Goal: Task Accomplishment & Management: Use online tool/utility

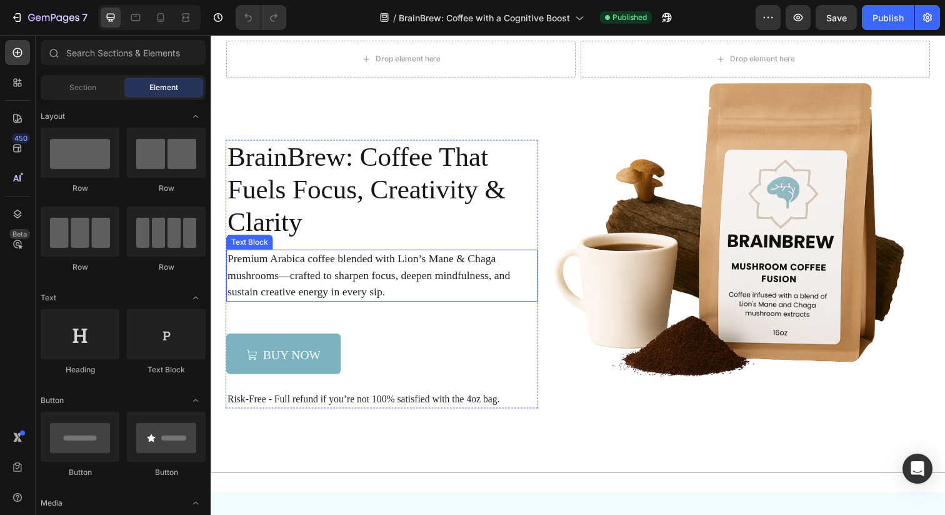
scroll to position [124, 0]
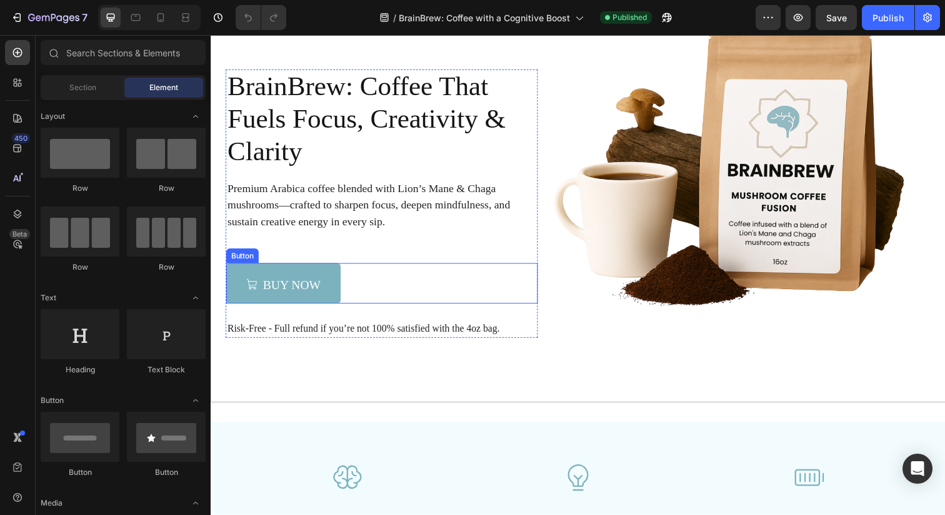
click at [367, 290] on div "buy now Button" at bounding box center [385, 288] width 318 height 41
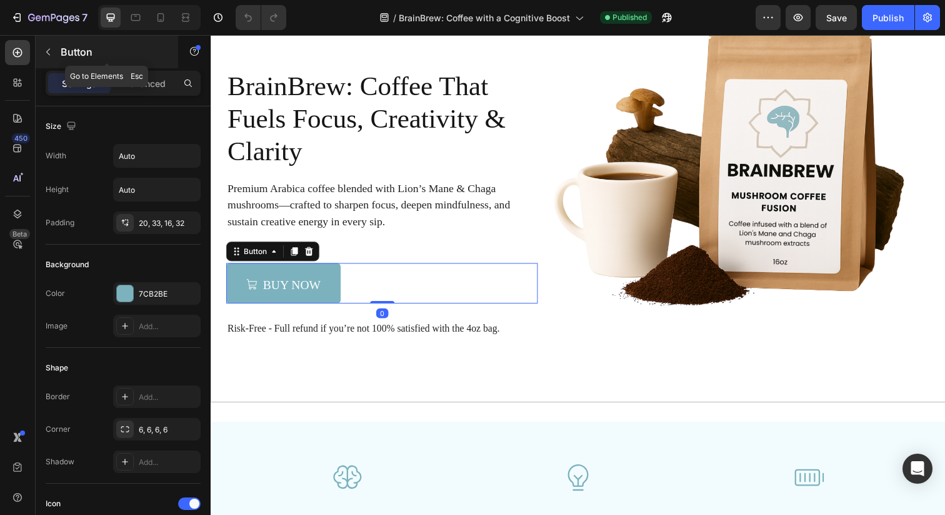
click at [53, 53] on button "button" at bounding box center [48, 52] width 20 height 20
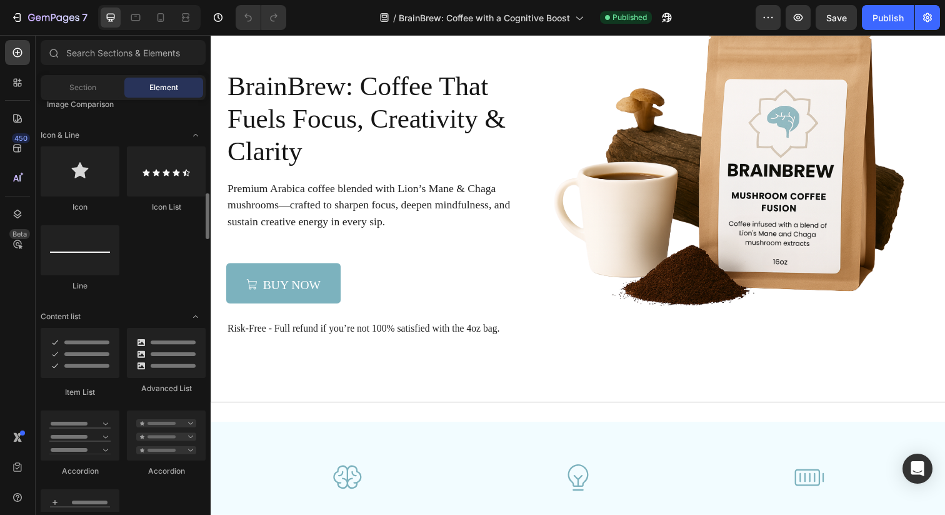
scroll to position [791, 0]
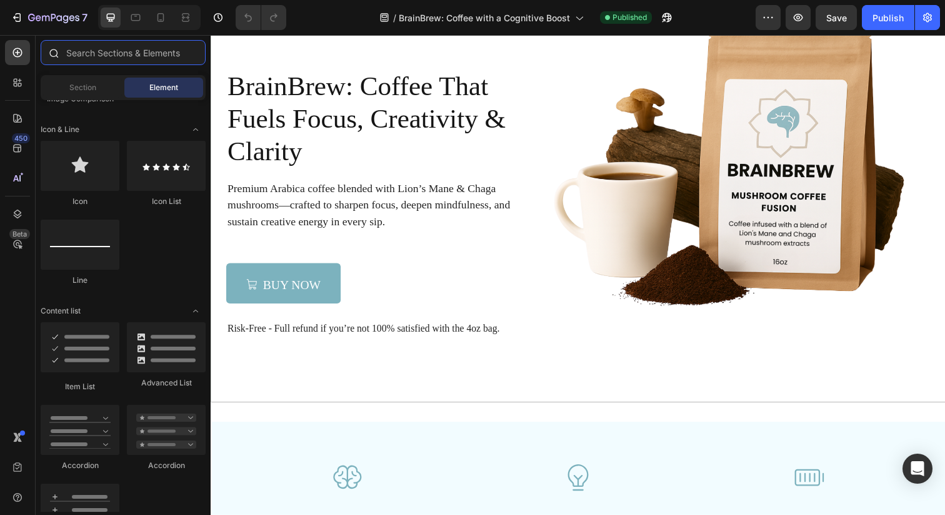
click at [117, 49] on input "text" at bounding box center [123, 52] width 165 height 25
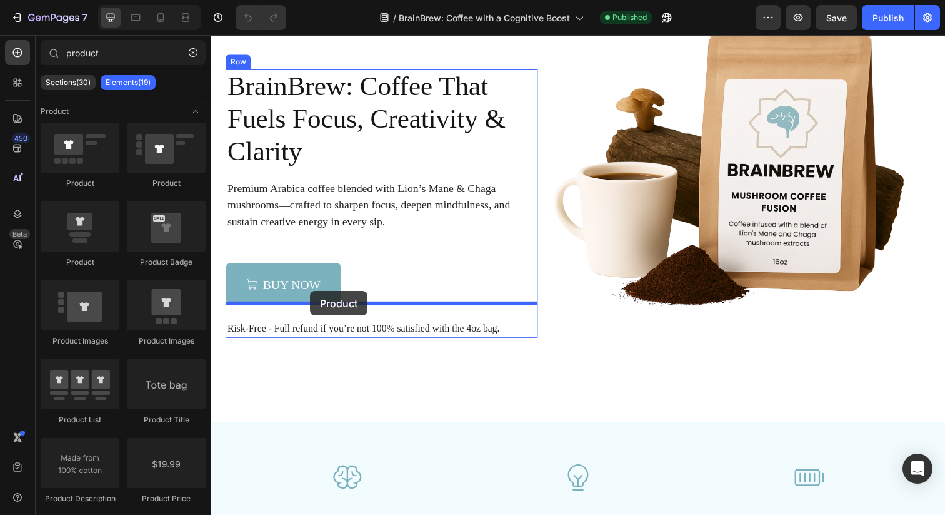
drag, startPoint x: 290, startPoint y: 279, endPoint x: 312, endPoint y: 296, distance: 28.1
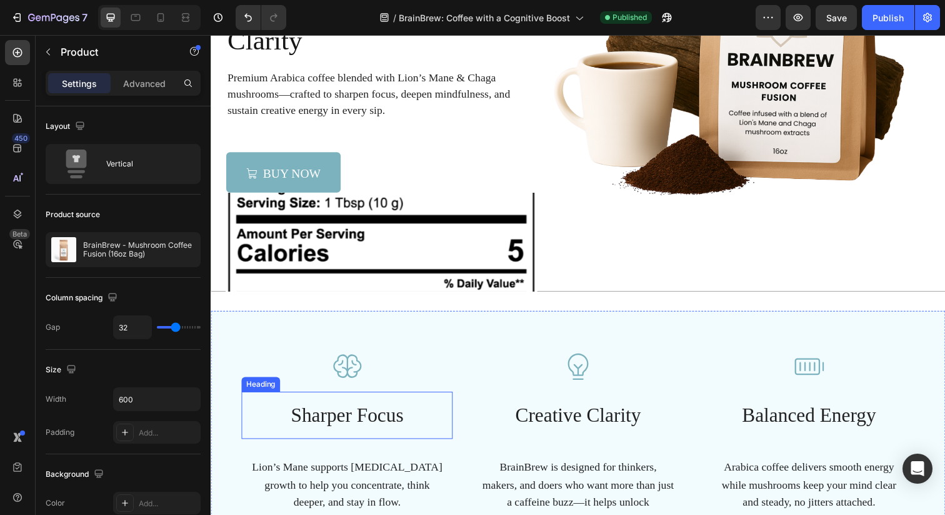
scroll to position [350, 0]
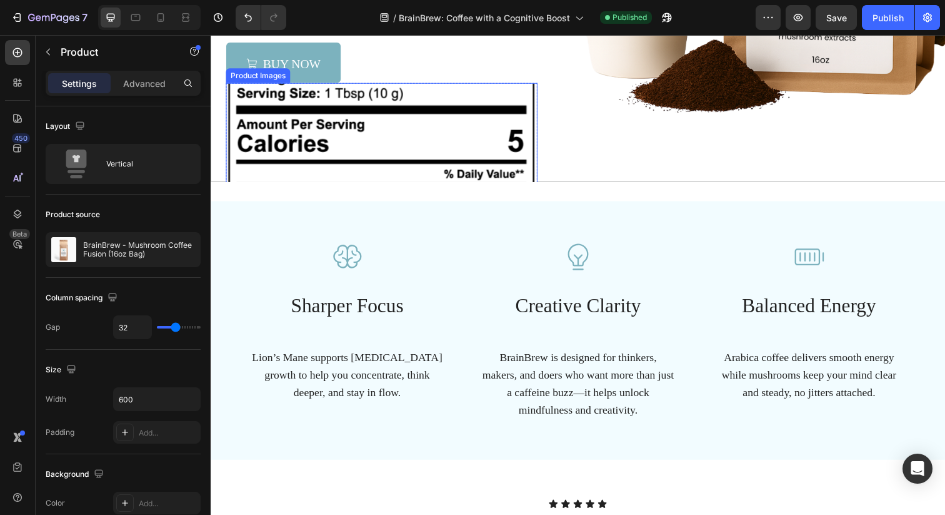
click at [341, 148] on img at bounding box center [385, 243] width 318 height 318
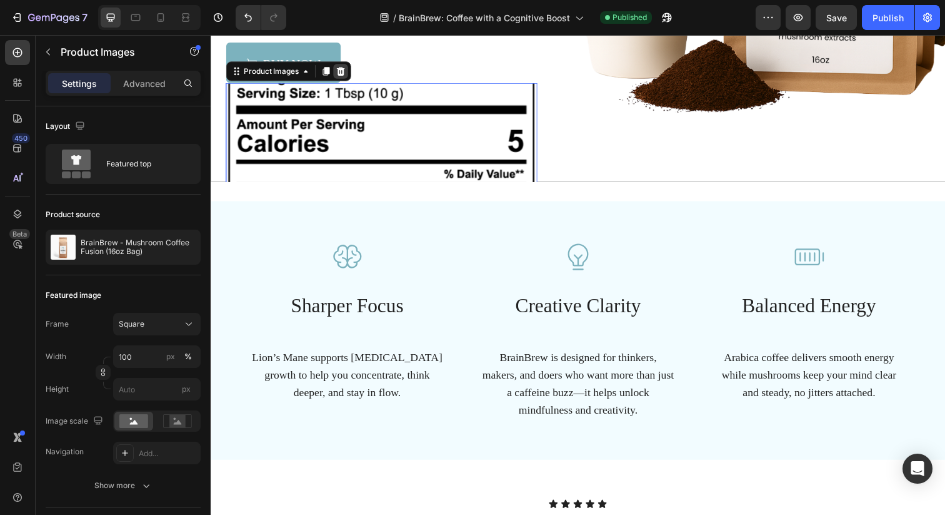
click at [345, 72] on icon at bounding box center [343, 72] width 10 height 10
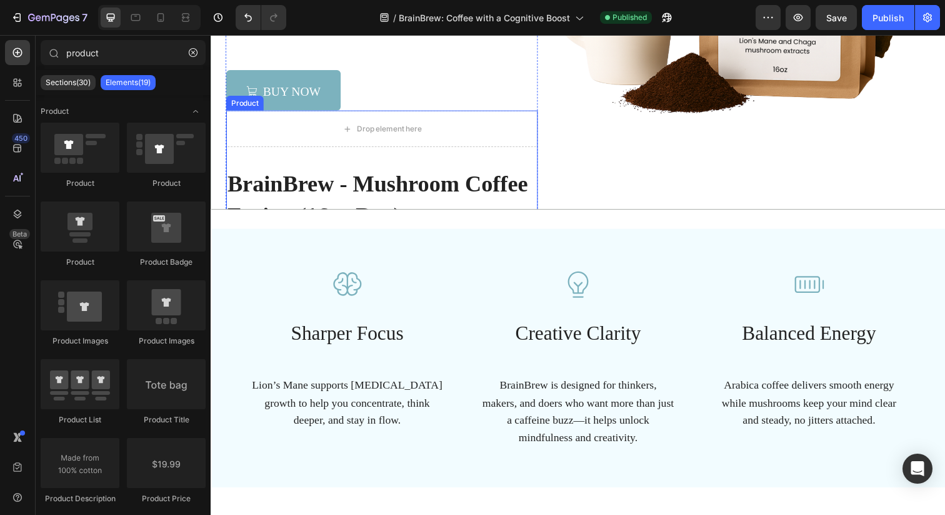
scroll to position [289, 0]
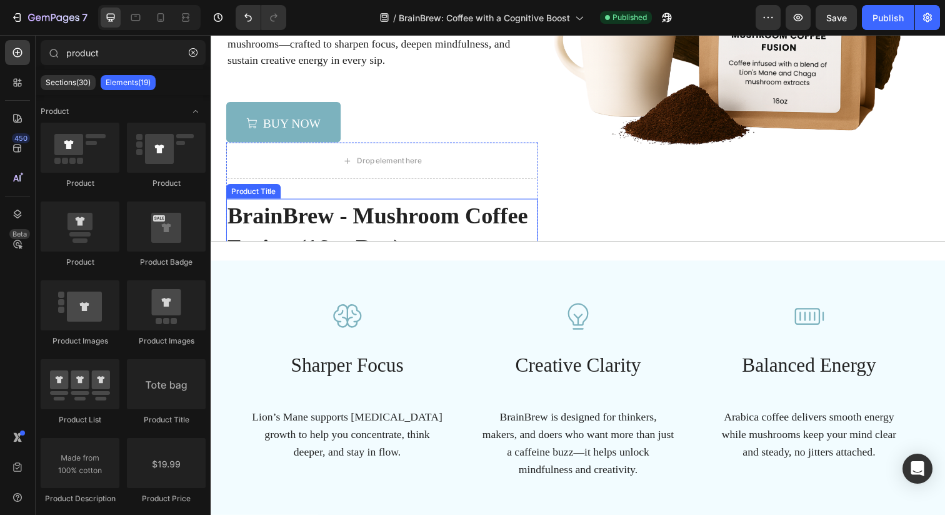
click at [358, 204] on h2 "BrainBrew - Mushroom Coffee Fusion (16oz Bag)" at bounding box center [385, 236] width 318 height 68
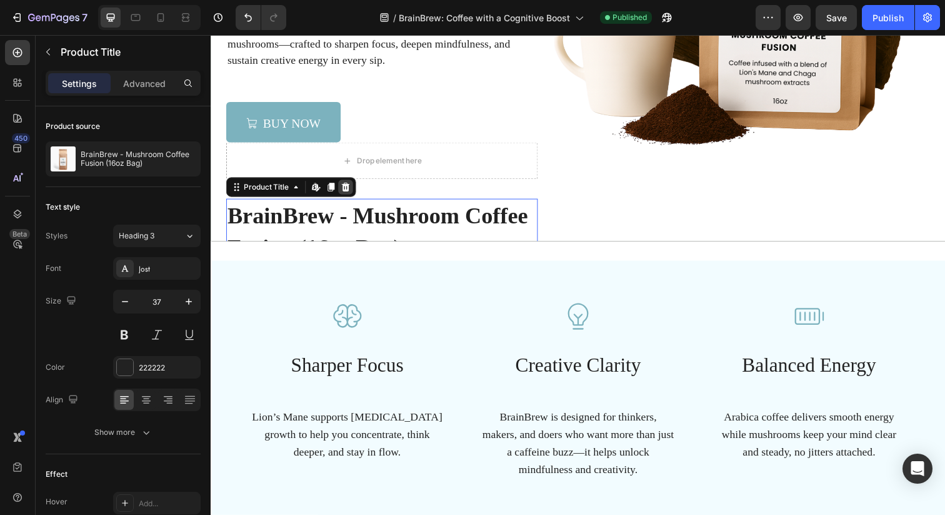
click at [346, 189] on icon at bounding box center [349, 190] width 8 height 9
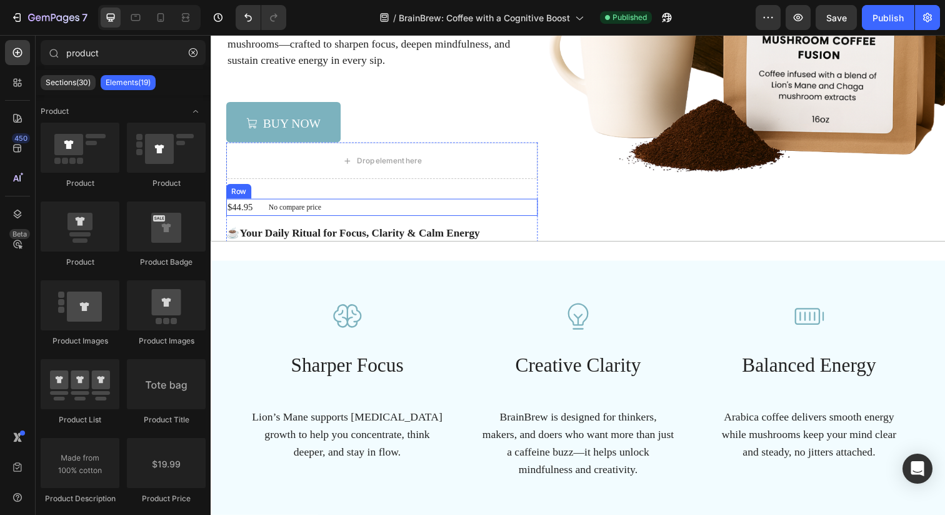
click at [335, 209] on div "$44.95 Product Price Product Price No compare price Product Price Row" at bounding box center [385, 211] width 318 height 18
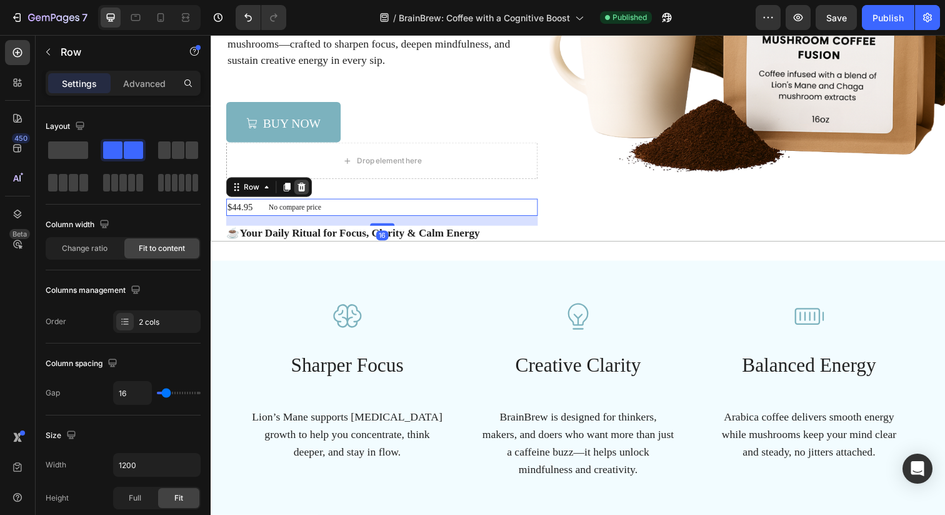
click at [308, 191] on div at bounding box center [303, 190] width 15 height 15
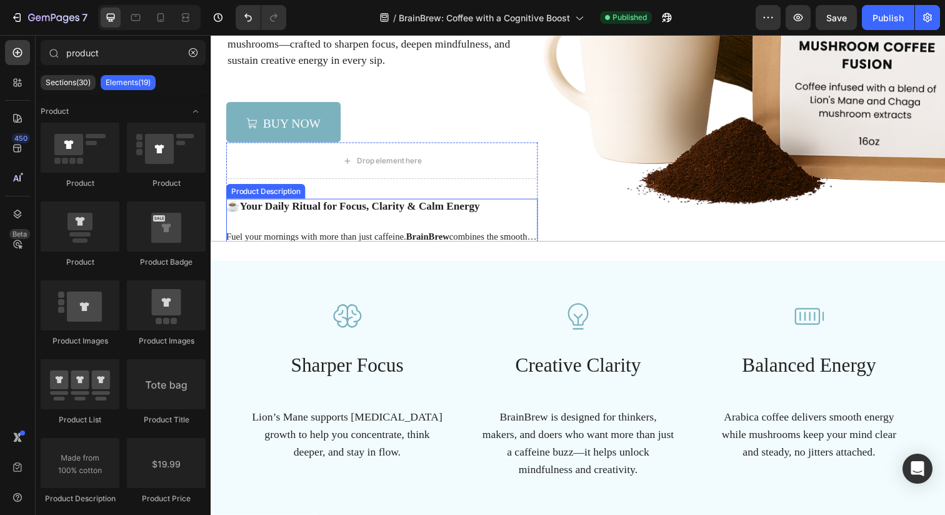
click at [325, 208] on b "Your Daily Ritual for Focus, Clarity & Calm Energy" at bounding box center [362, 209] width 245 height 13
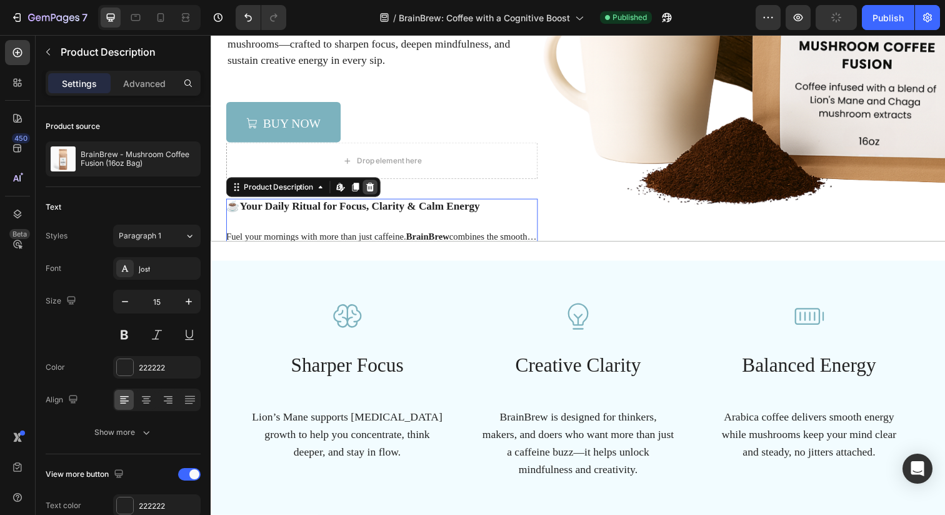
click at [371, 188] on icon at bounding box center [374, 190] width 8 height 9
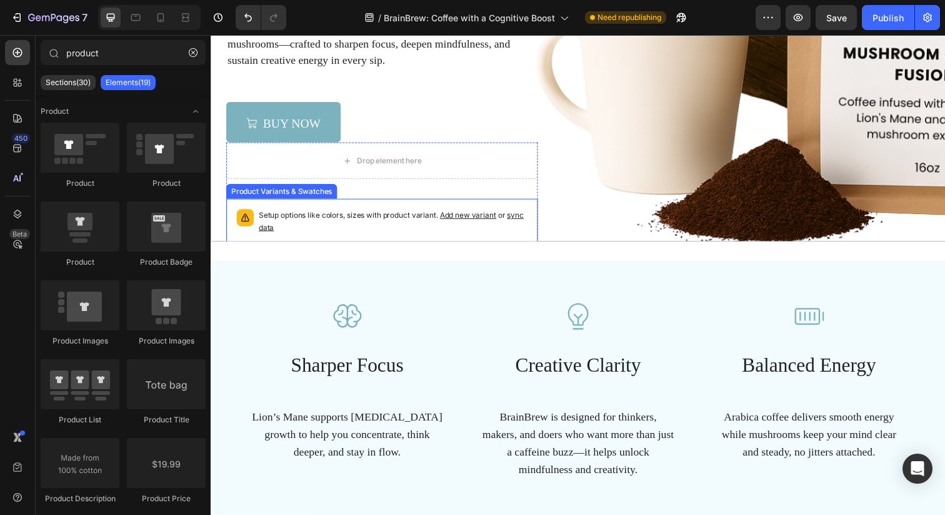
click at [335, 209] on div "Setup options like colors, sizes with product variant. Add new variant or sync …" at bounding box center [385, 227] width 307 height 38
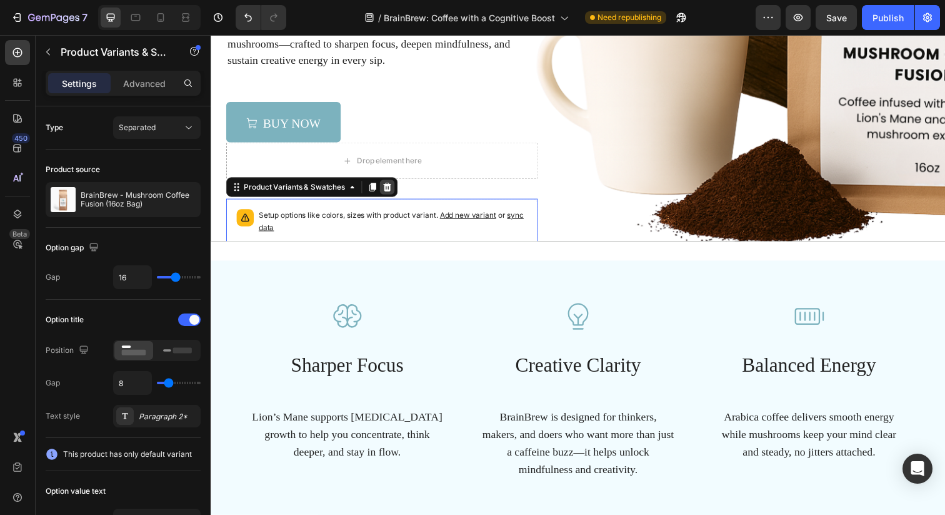
click at [389, 189] on icon at bounding box center [391, 190] width 8 height 9
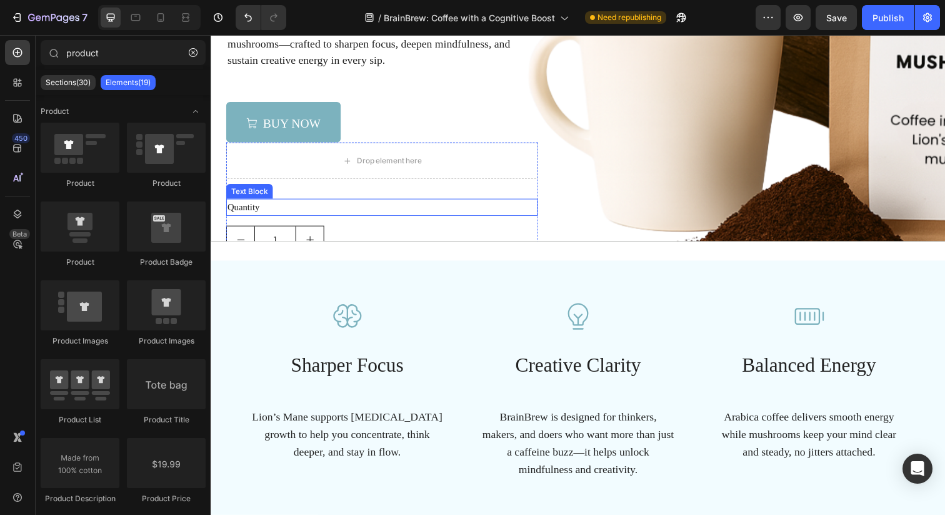
click at [336, 205] on div "Quantity" at bounding box center [385, 211] width 318 height 18
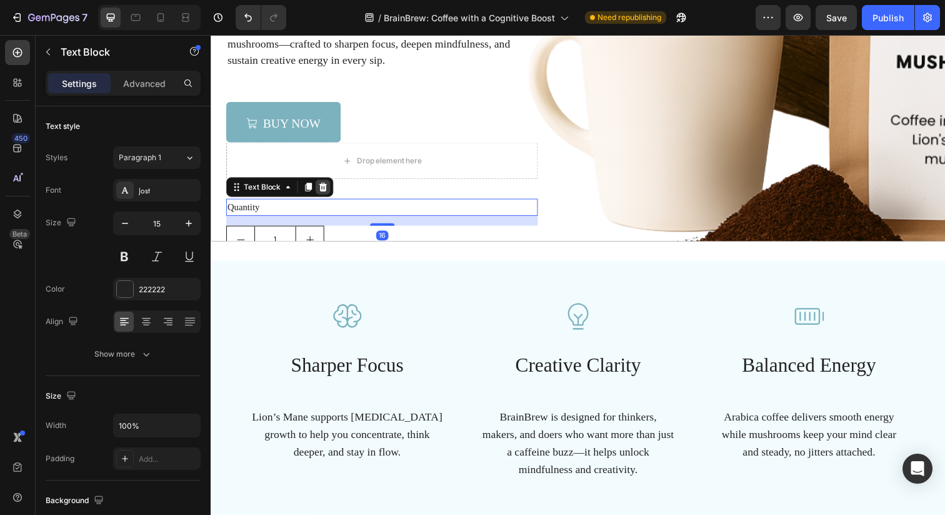
click at [331, 191] on div at bounding box center [325, 190] width 15 height 15
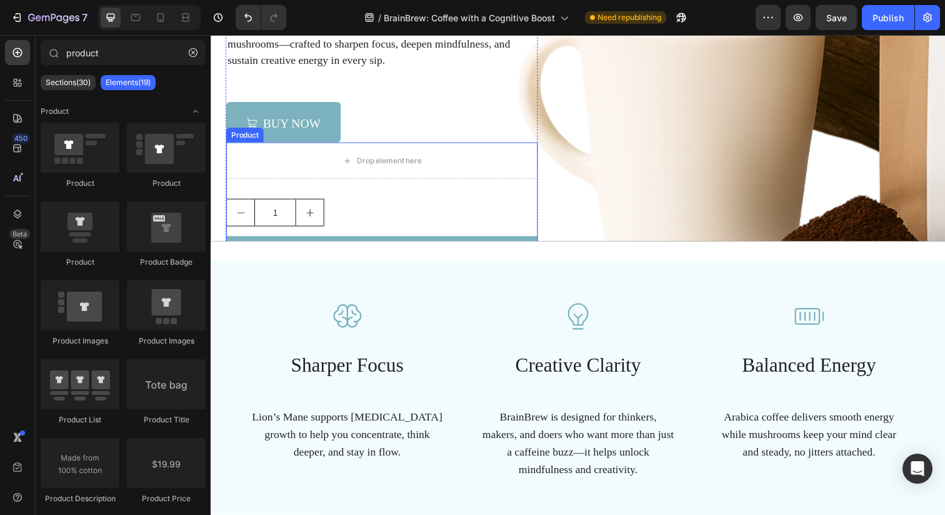
click at [349, 199] on div "Drop element here 1 Product Quantity Add to cart Add to Cart Buy it now Dynamic…" at bounding box center [385, 232] width 318 height 176
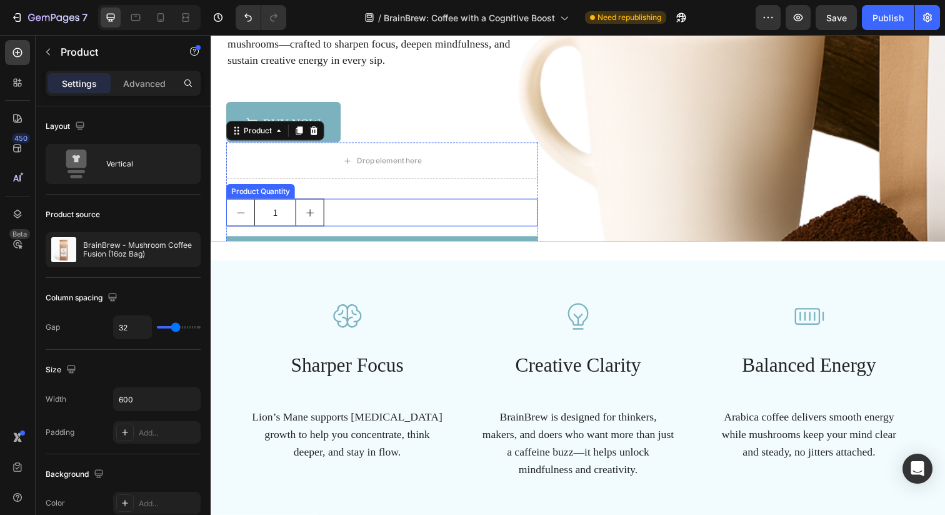
click at [338, 210] on div "1" at bounding box center [385, 216] width 318 height 28
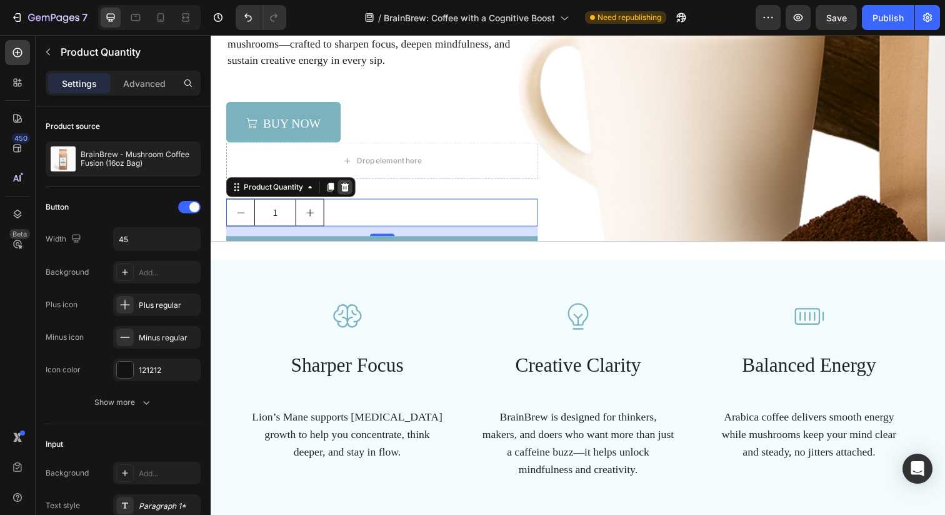
click at [349, 185] on icon at bounding box center [348, 190] width 10 height 10
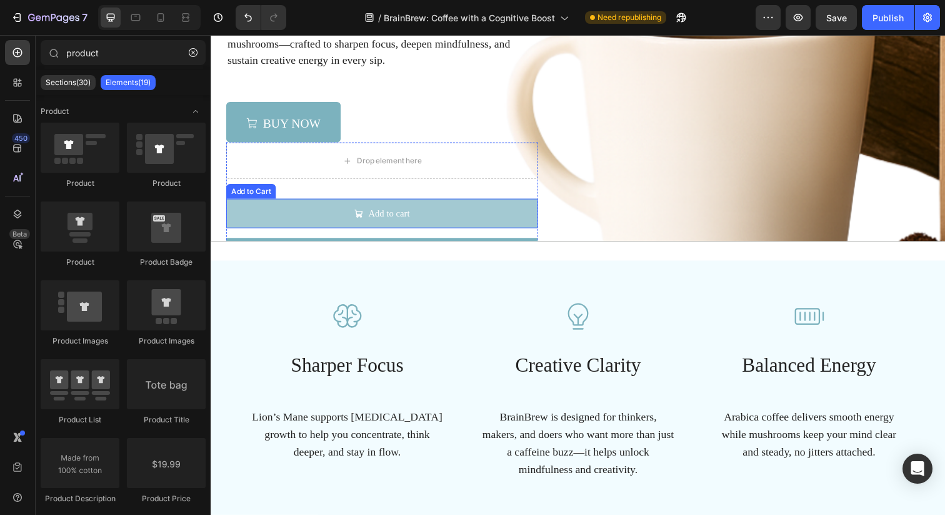
click at [346, 216] on button "Add to cart" at bounding box center [385, 217] width 318 height 30
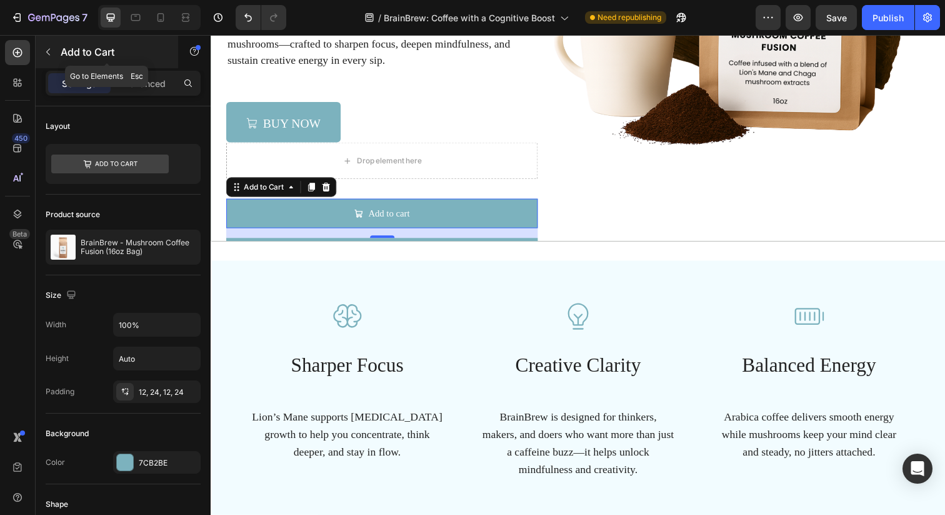
click at [54, 54] on button "button" at bounding box center [48, 52] width 20 height 20
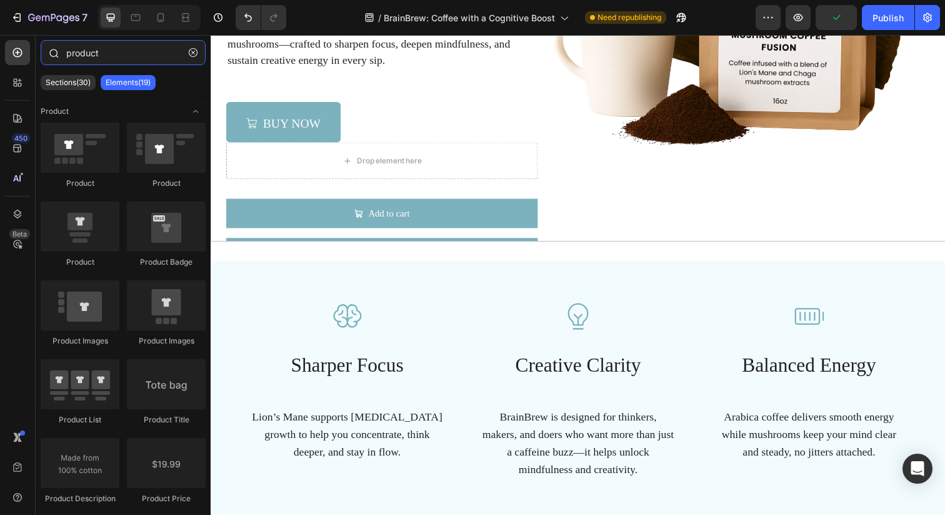
click at [133, 53] on input "product" at bounding box center [123, 52] width 165 height 25
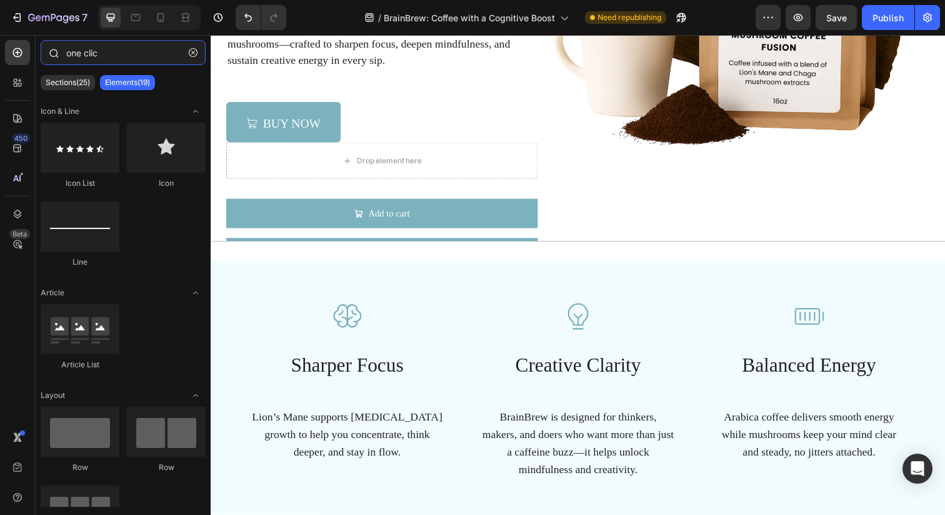
type input "one click"
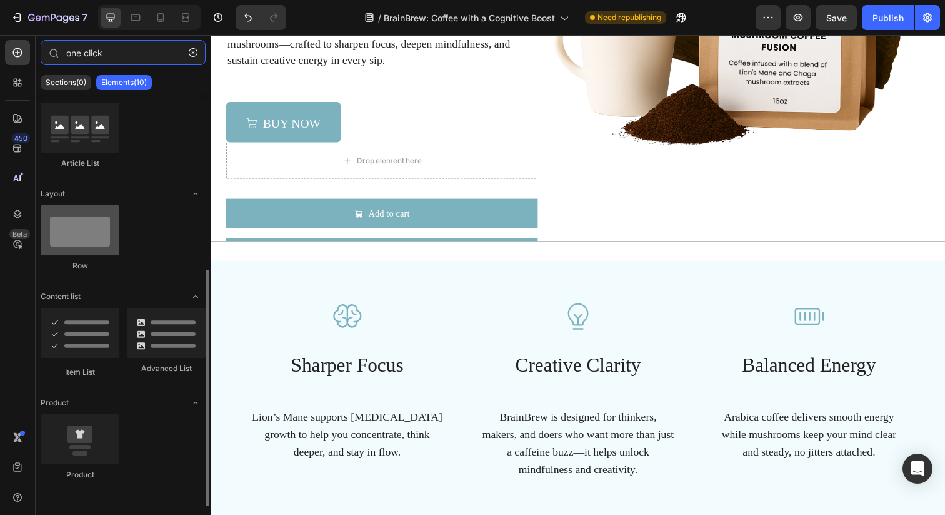
scroll to position [0, 0]
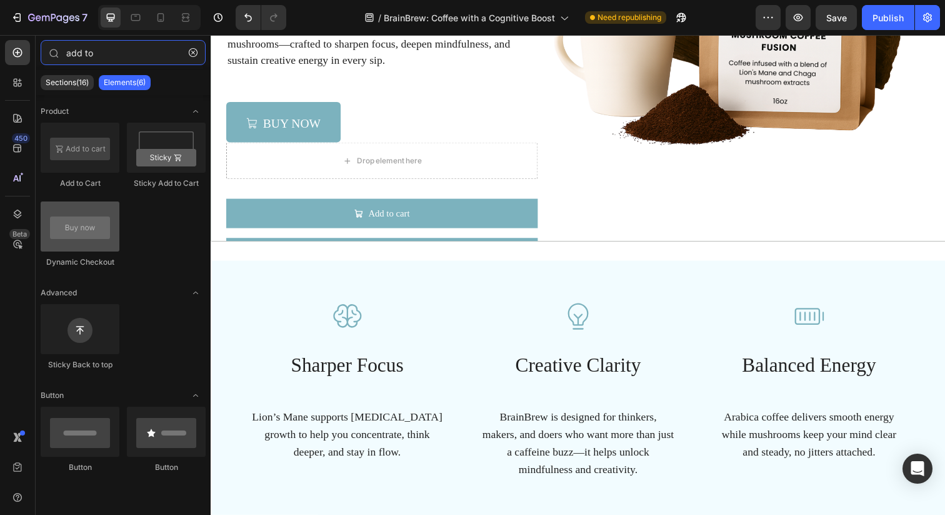
type input "add to"
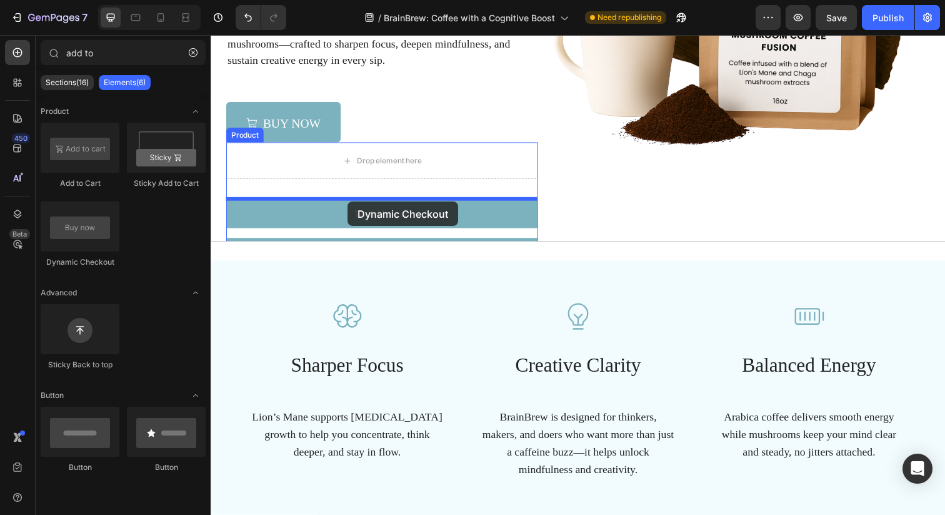
drag, startPoint x: 308, startPoint y: 263, endPoint x: 351, endPoint y: 205, distance: 72.0
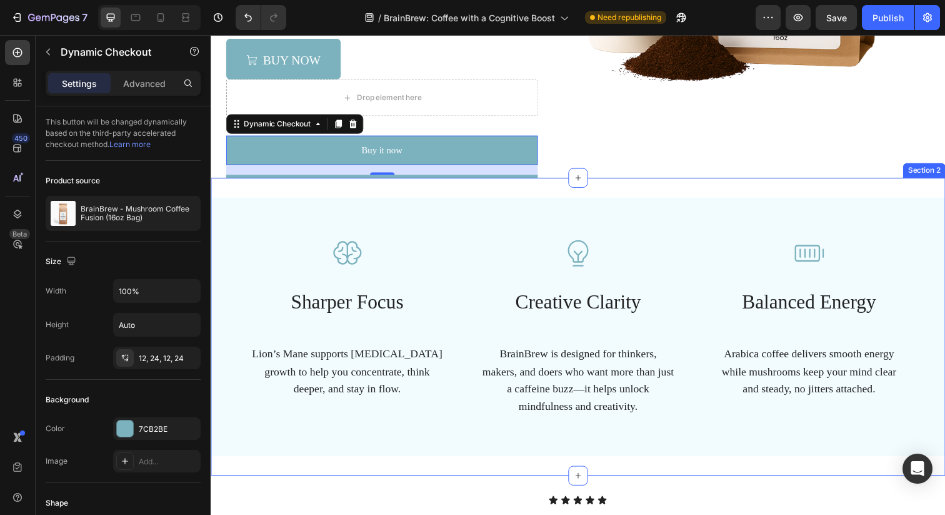
scroll to position [328, 0]
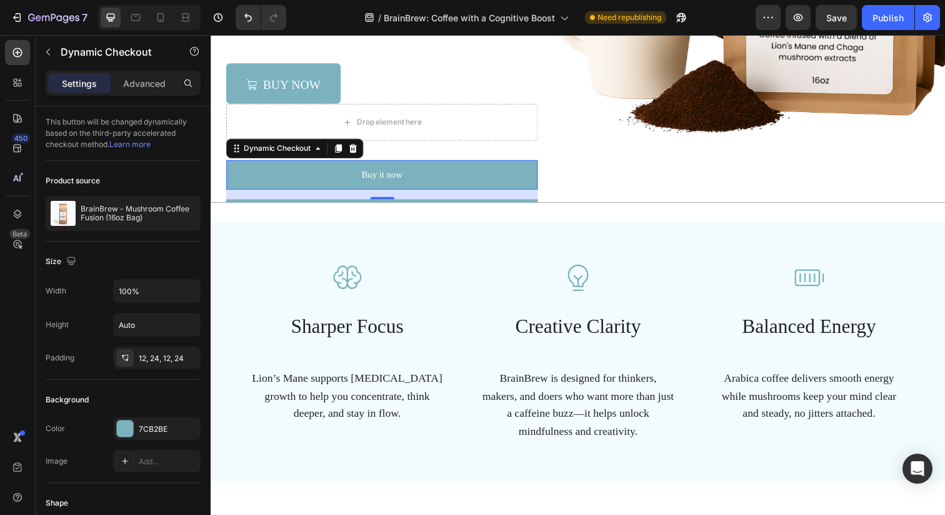
click at [454, 195] on div "16" at bounding box center [385, 198] width 318 height 10
click at [446, 202] on div "16" at bounding box center [385, 198] width 318 height 10
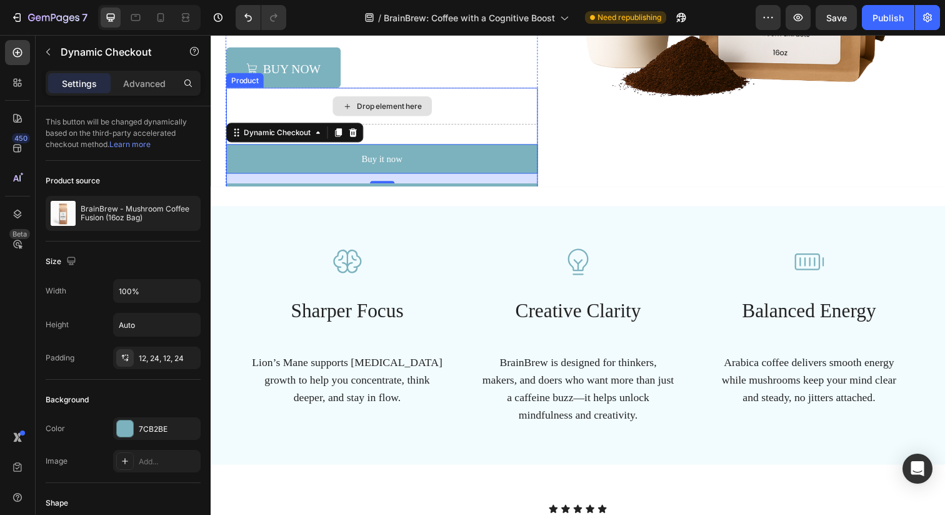
scroll to position [353, 0]
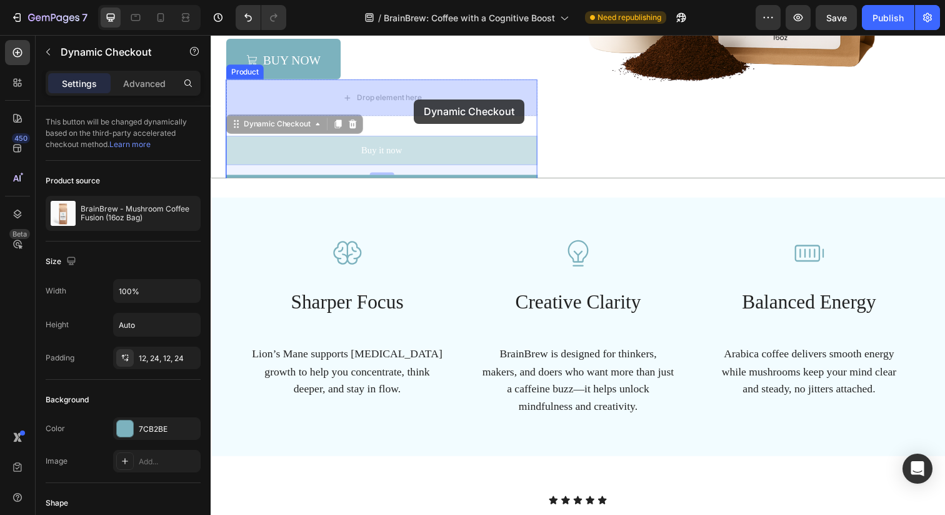
drag, startPoint x: 418, startPoint y: 149, endPoint x: 418, endPoint y: 101, distance: 48.8
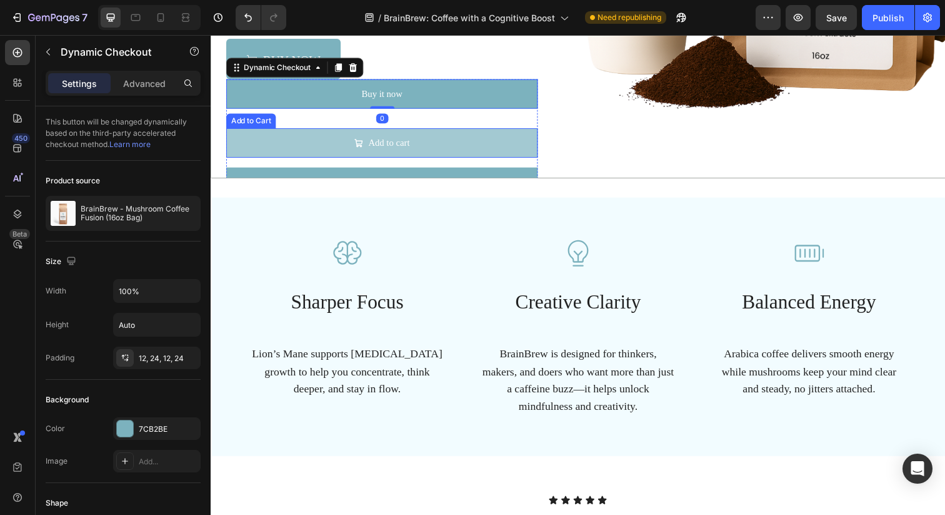
click at [437, 144] on button "Add to cart" at bounding box center [385, 145] width 318 height 30
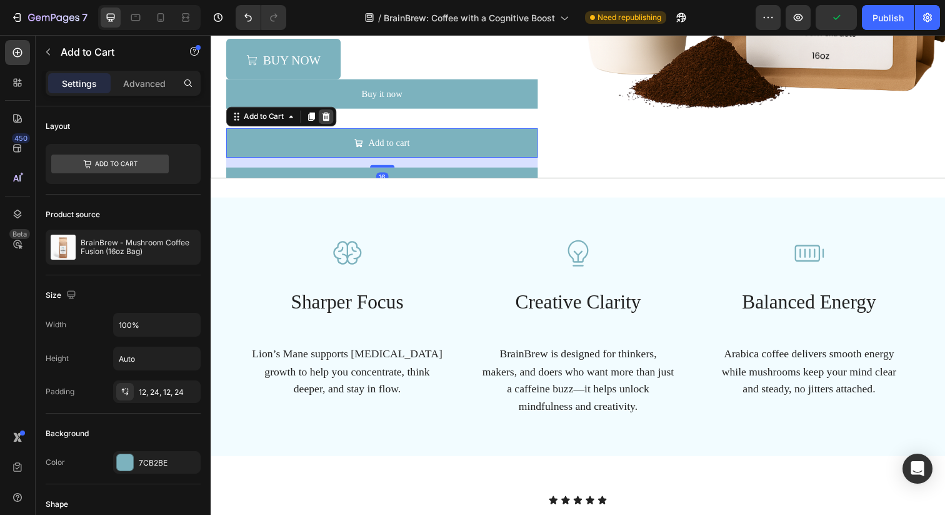
click at [328, 113] on icon at bounding box center [328, 118] width 10 height 10
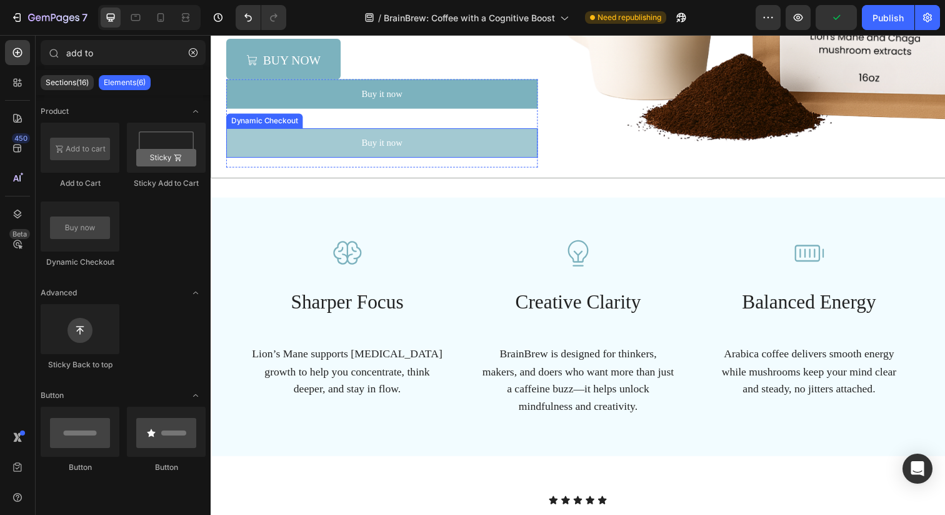
click at [357, 143] on button "Buy it now" at bounding box center [385, 145] width 318 height 30
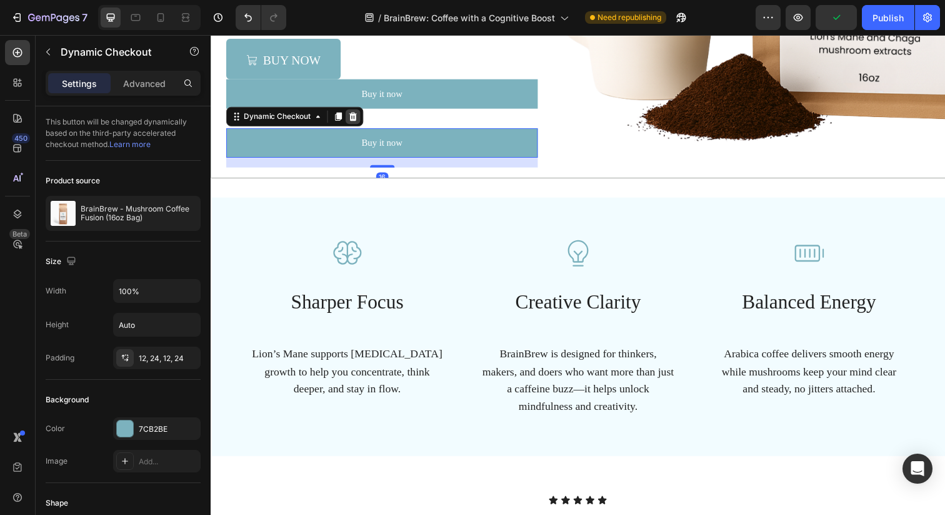
click at [355, 118] on icon at bounding box center [356, 118] width 8 height 9
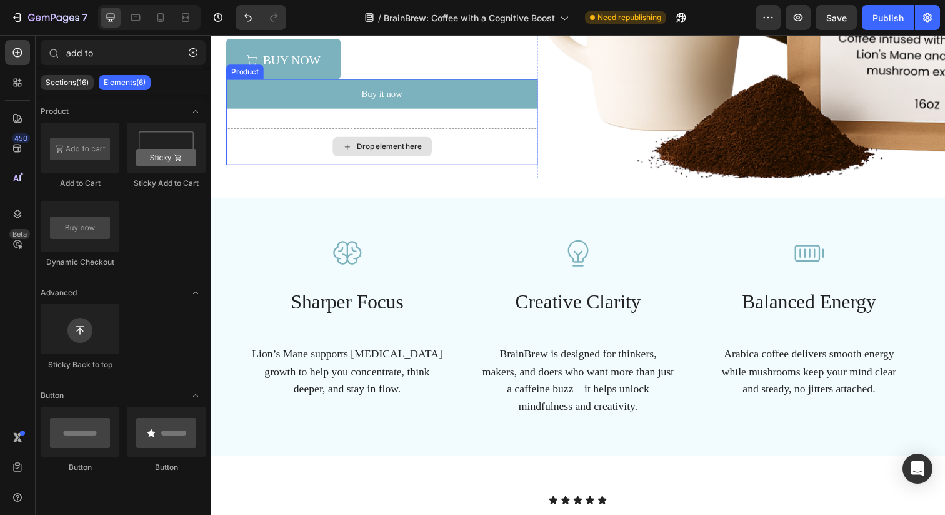
scroll to position [312, 0]
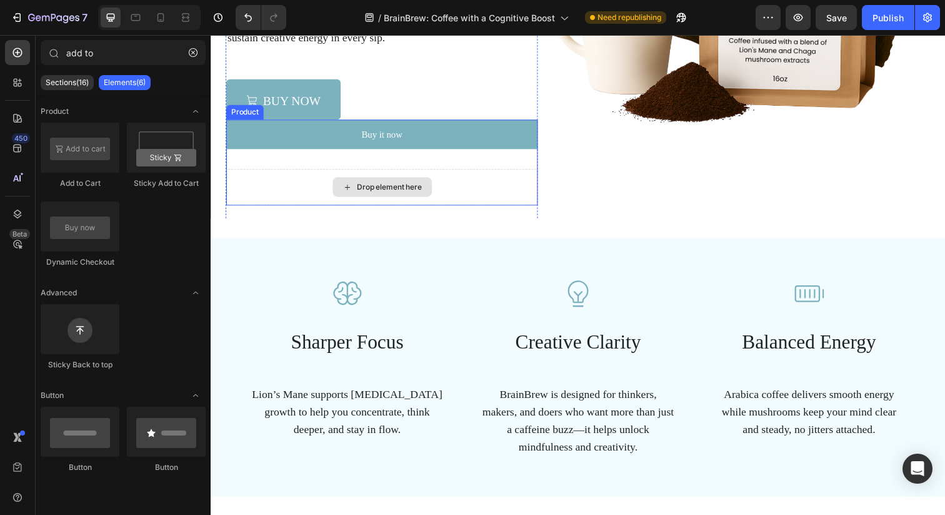
click at [336, 183] on div "Drop element here" at bounding box center [385, 190] width 101 height 20
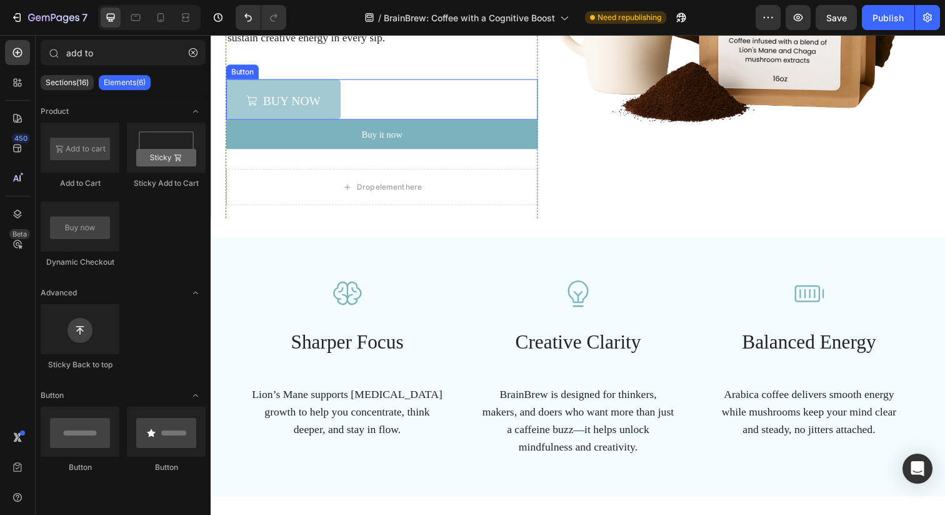
click at [332, 93] on link "buy now" at bounding box center [284, 100] width 117 height 41
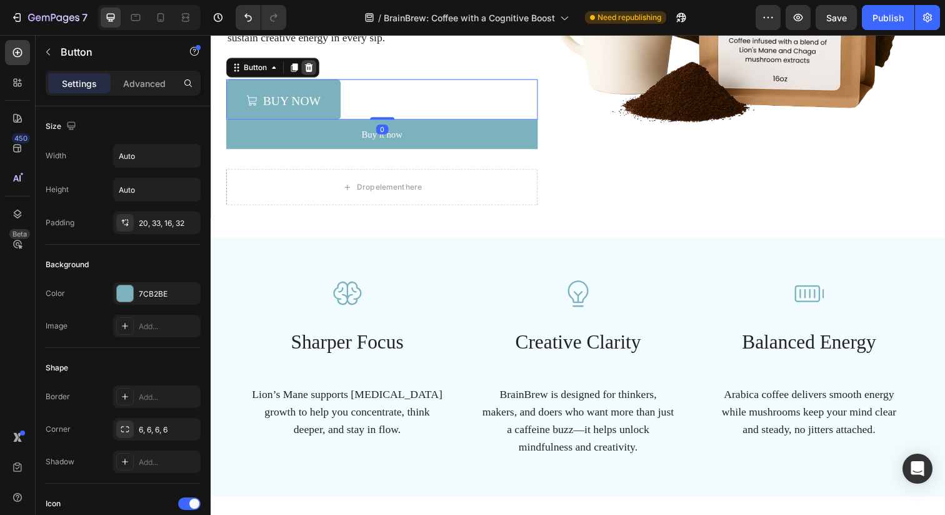
click at [315, 69] on icon at bounding box center [311, 68] width 10 height 10
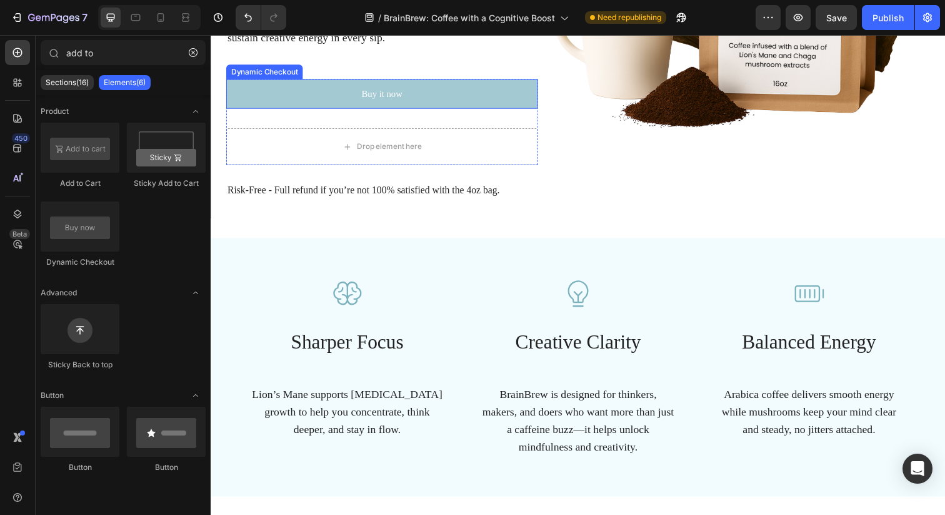
scroll to position [236, 0]
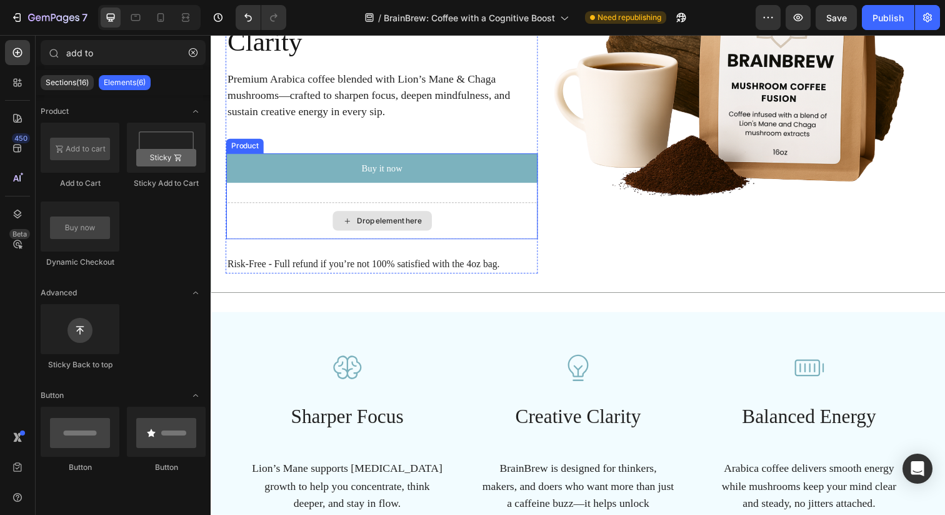
click at [310, 238] on div "Drop element here" at bounding box center [385, 225] width 318 height 38
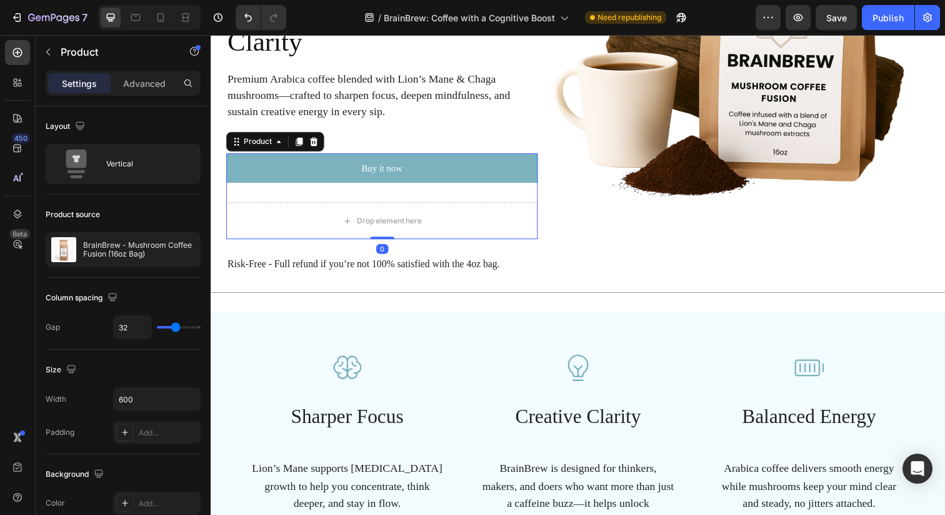
click at [317, 198] on div "Buy it now Dynamic Checkout Drop element here Product 0" at bounding box center [385, 200] width 318 height 88
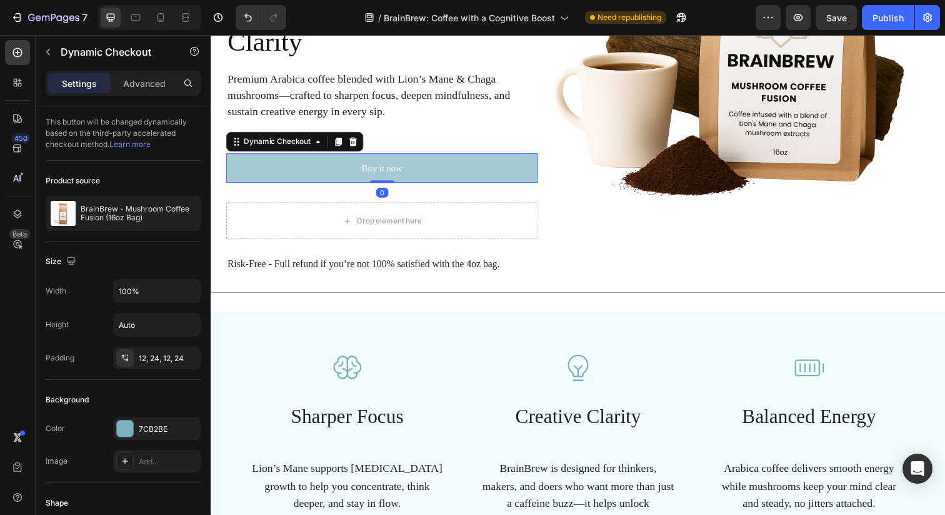
click at [323, 176] on button "Buy it now" at bounding box center [385, 171] width 318 height 30
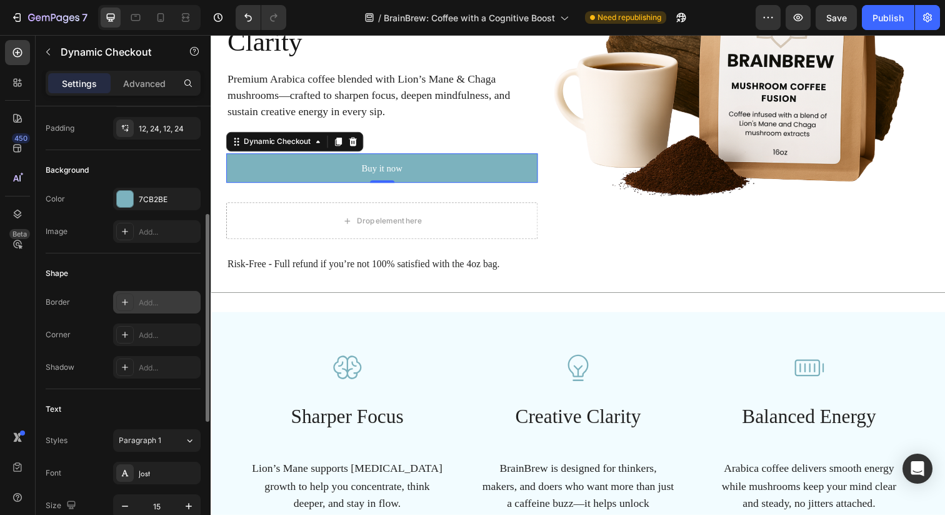
scroll to position [254, 0]
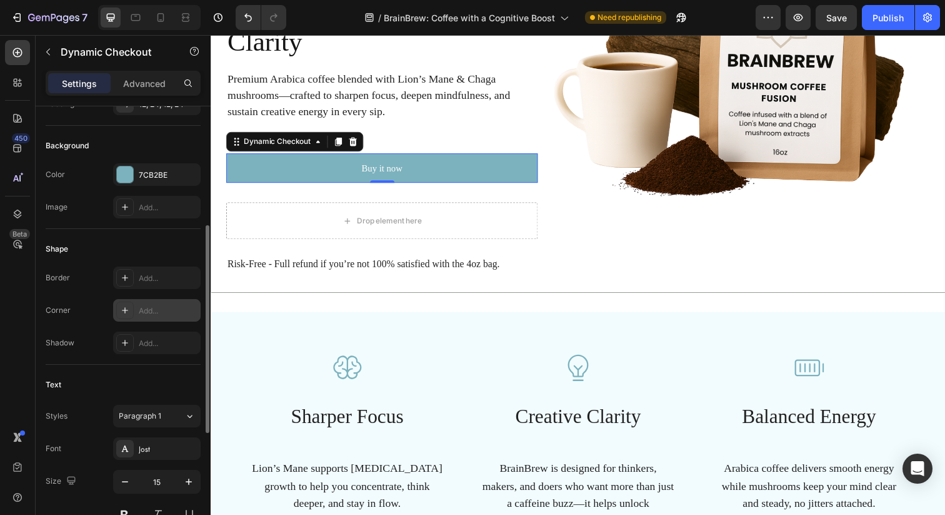
click at [161, 311] on div "Add..." at bounding box center [168, 310] width 59 height 11
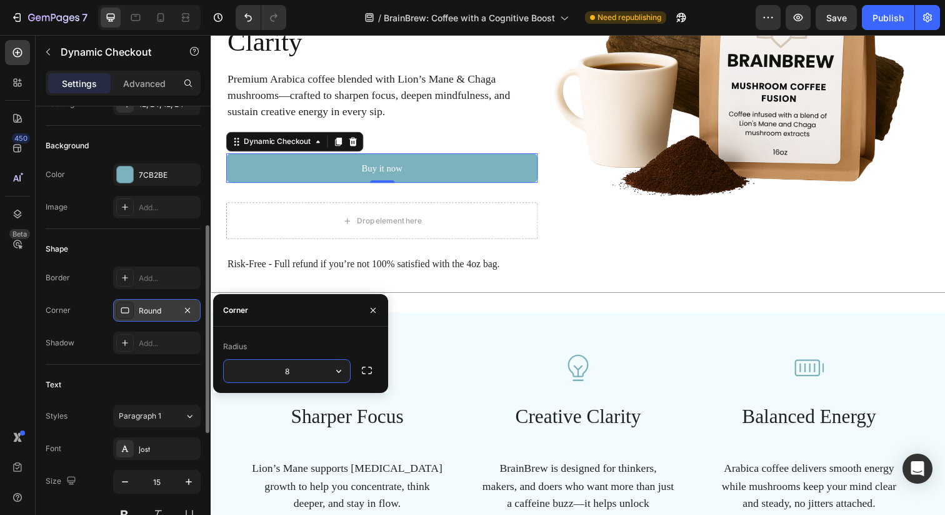
click at [90, 321] on div "Corner Round" at bounding box center [123, 310] width 155 height 23
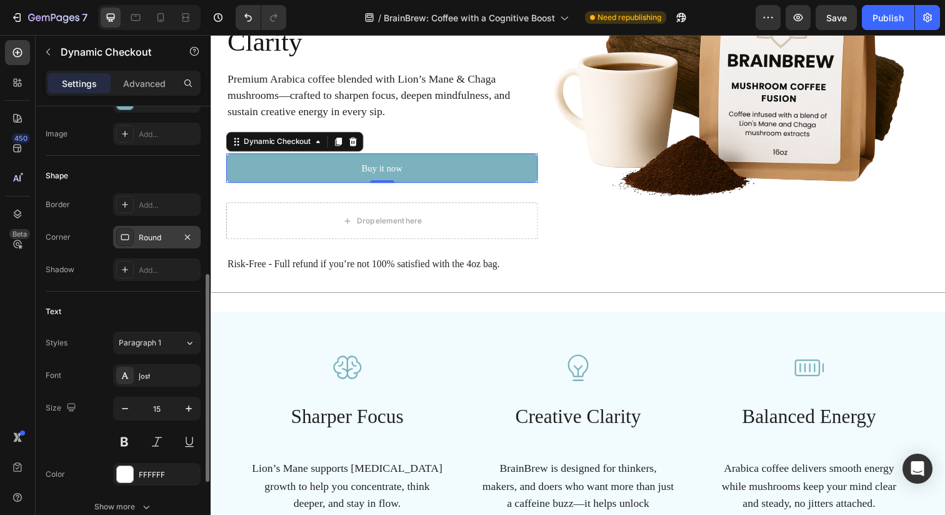
scroll to position [337, 0]
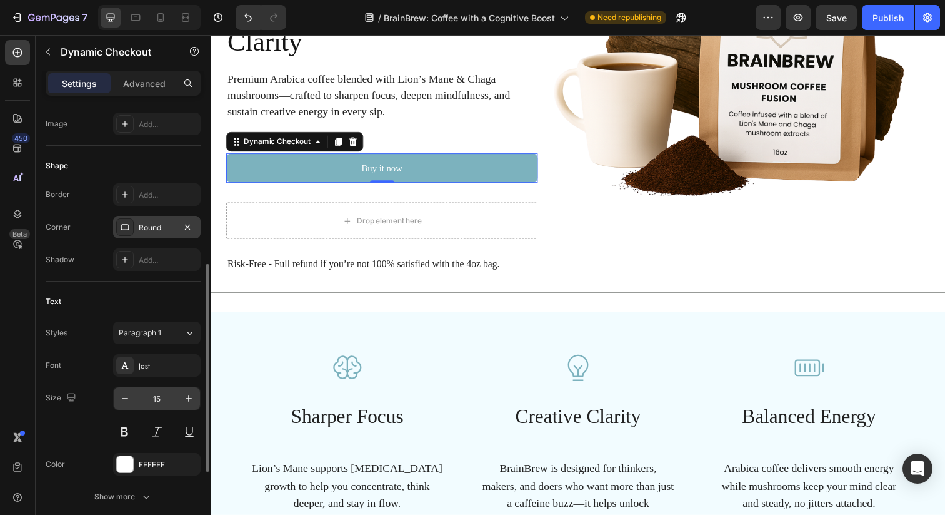
click at [158, 403] on input "15" at bounding box center [156, 398] width 41 height 23
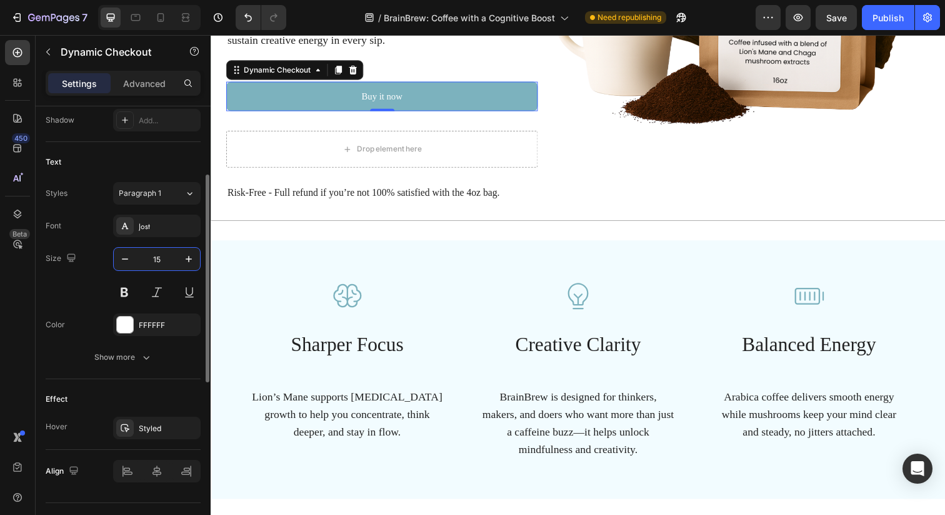
scroll to position [504, 0]
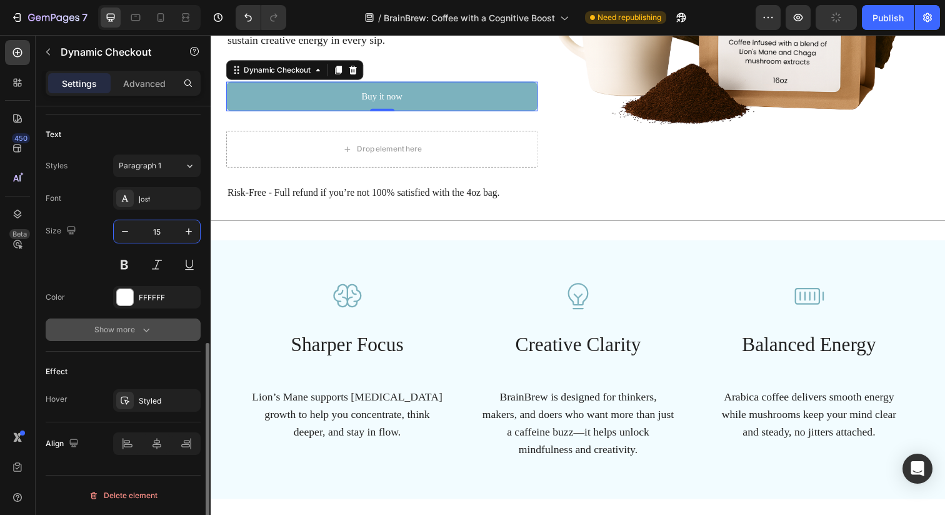
click at [140, 338] on button "Show more" at bounding box center [123, 329] width 155 height 23
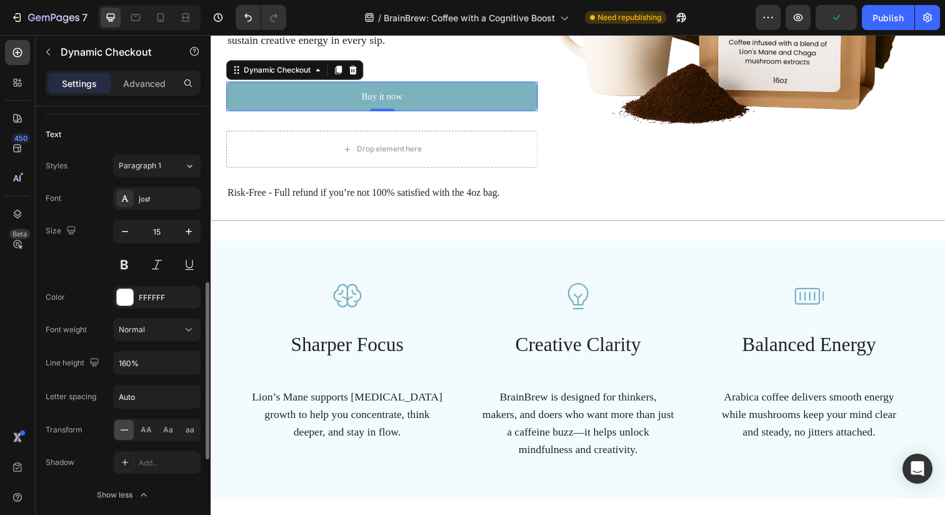
scroll to position [466, 0]
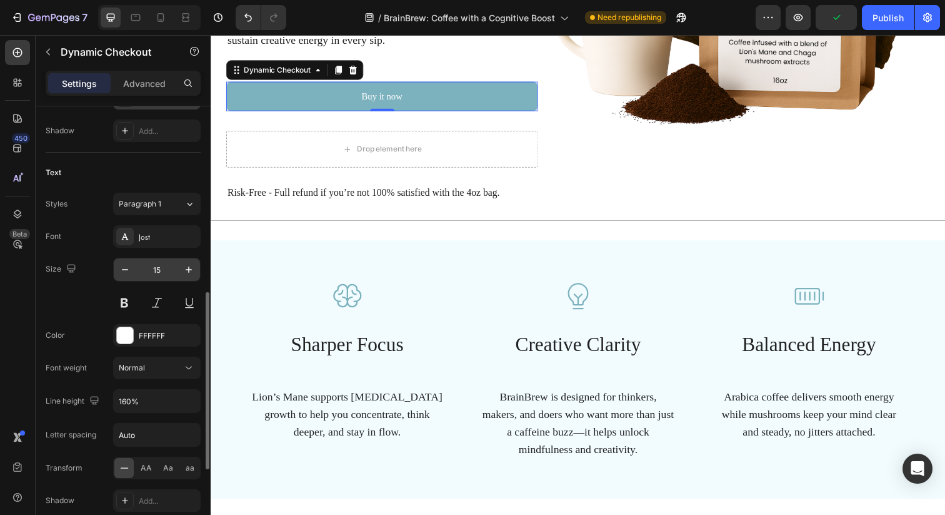
click at [154, 268] on input "15" at bounding box center [156, 269] width 41 height 23
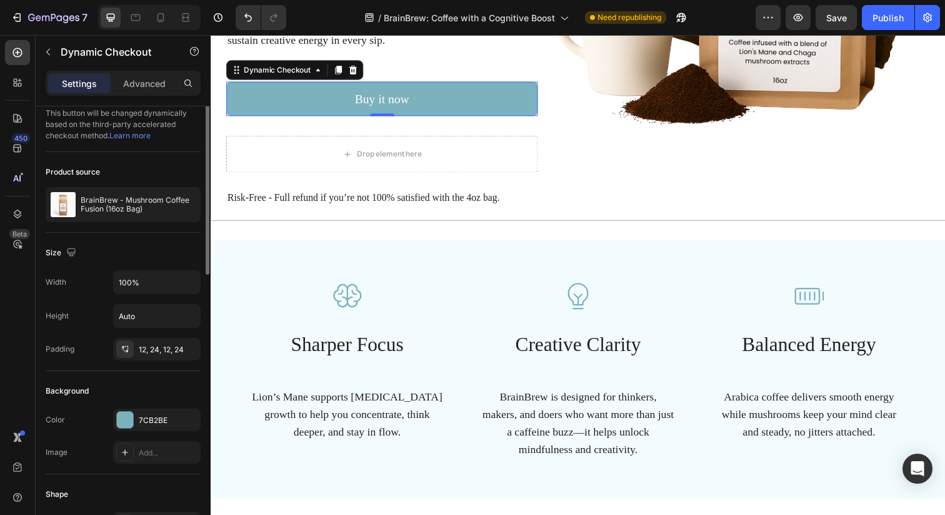
scroll to position [0, 0]
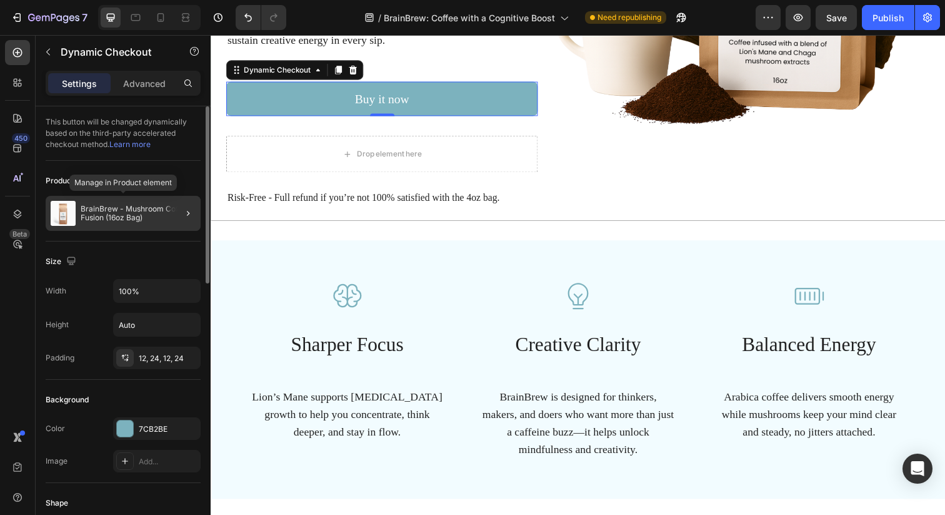
type input "20"
click at [122, 211] on p "BrainBrew - Mushroom Coffee Fusion (16oz Bag)" at bounding box center [138, 213] width 115 height 18
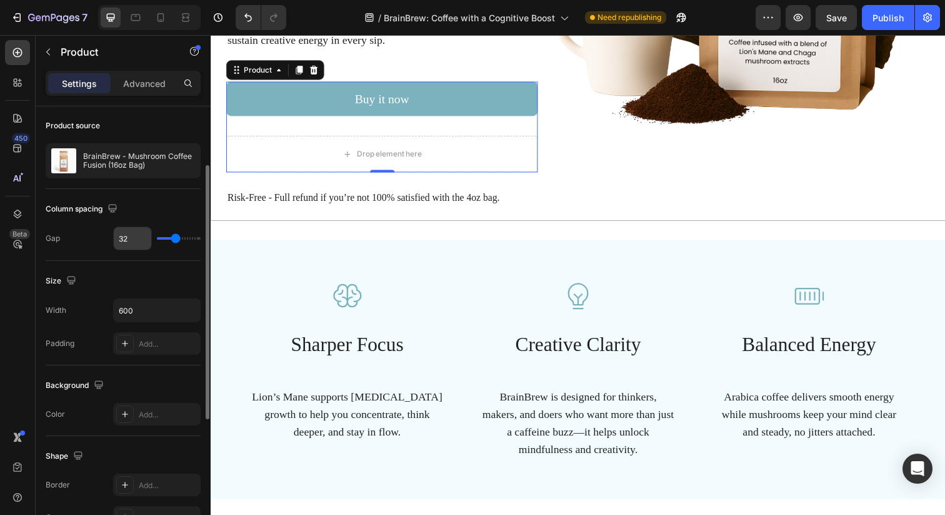
scroll to position [80, 0]
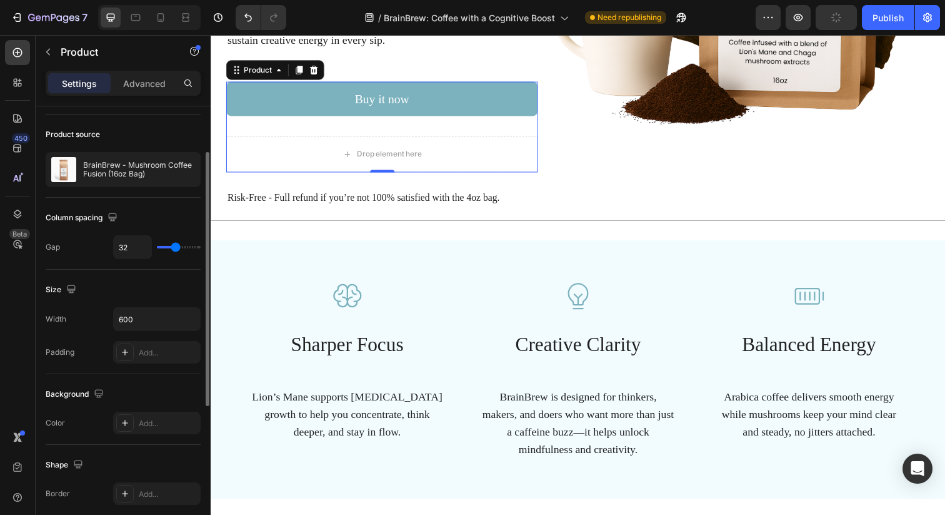
type input "34"
type input "31"
type input "17"
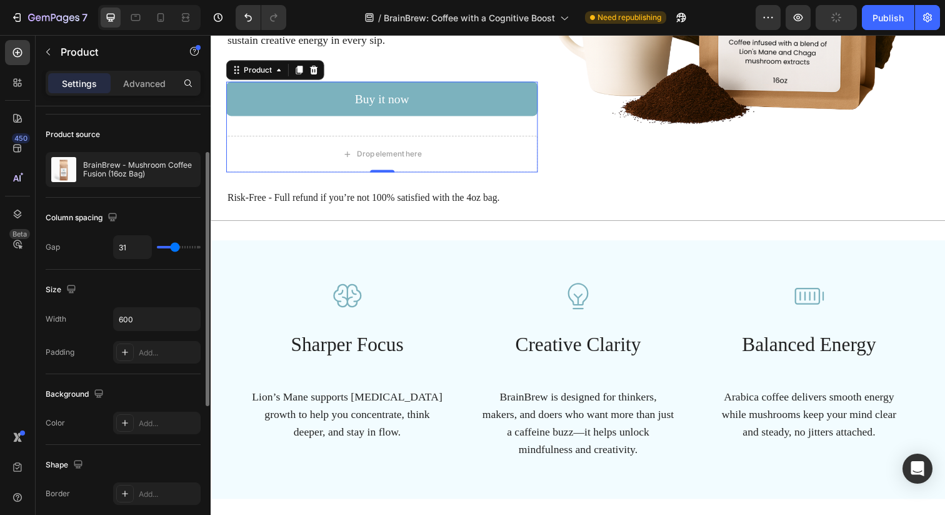
type input "17"
type input "0"
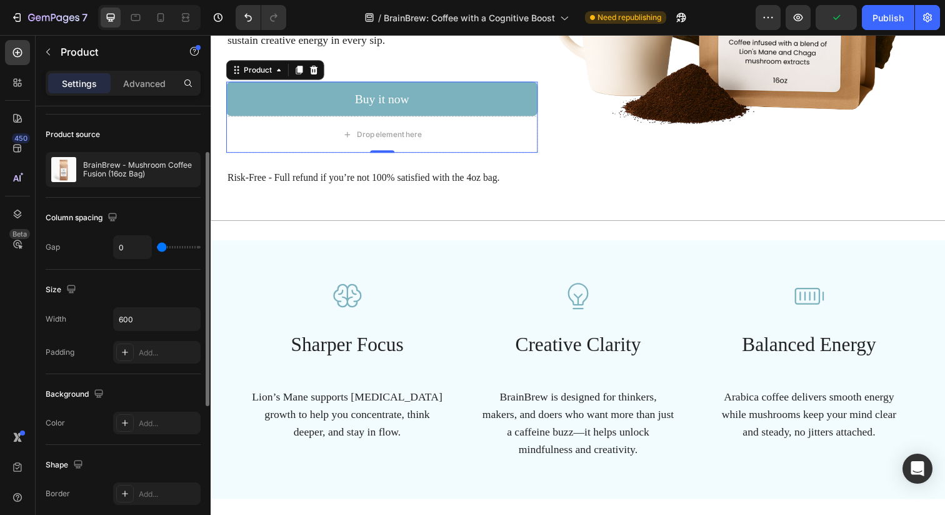
drag, startPoint x: 176, startPoint y: 246, endPoint x: 129, endPoint y: 246, distance: 46.9
type input "0"
click at [157, 246] on input "range" at bounding box center [179, 247] width 44 height 3
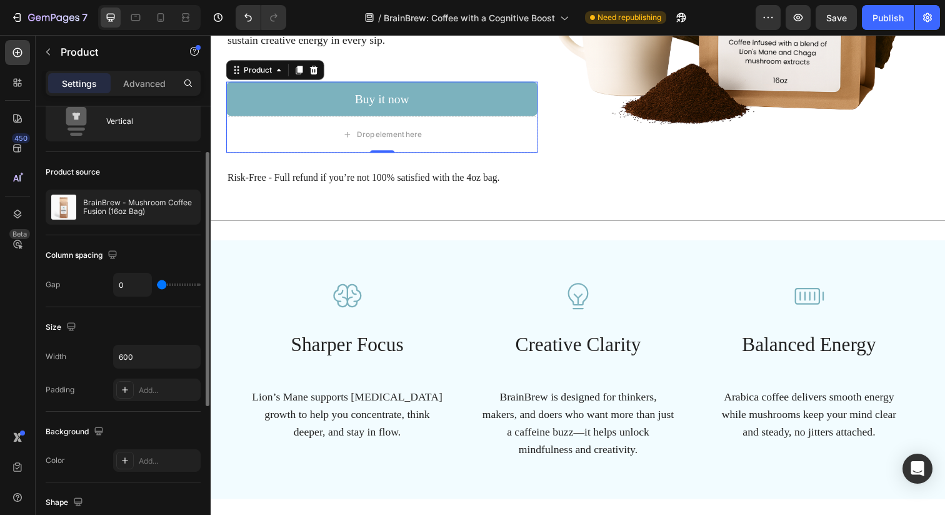
scroll to position [41, 0]
click at [123, 356] on input "600" at bounding box center [157, 358] width 86 height 23
click at [187, 358] on icon "button" at bounding box center [188, 358] width 5 height 3
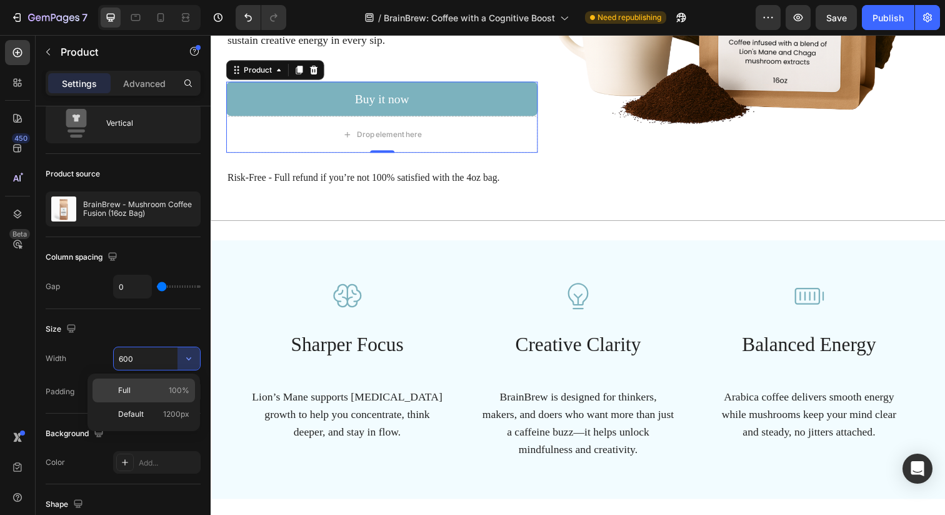
click at [160, 387] on p "Full 100%" at bounding box center [153, 390] width 71 height 11
click at [154, 410] on p "Default 1200px" at bounding box center [153, 413] width 71 height 11
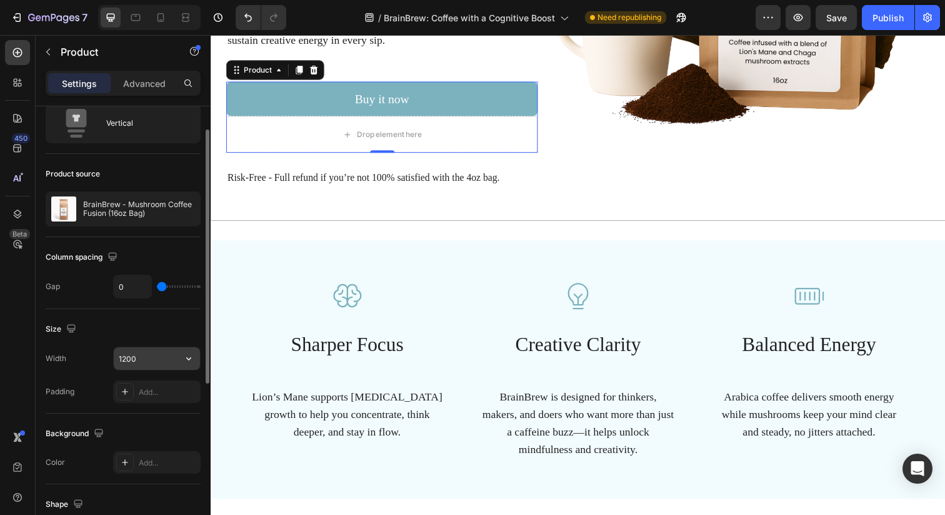
click at [146, 370] on div "1200" at bounding box center [157, 358] width 88 height 24
click at [146, 367] on input "1200" at bounding box center [157, 358] width 86 height 23
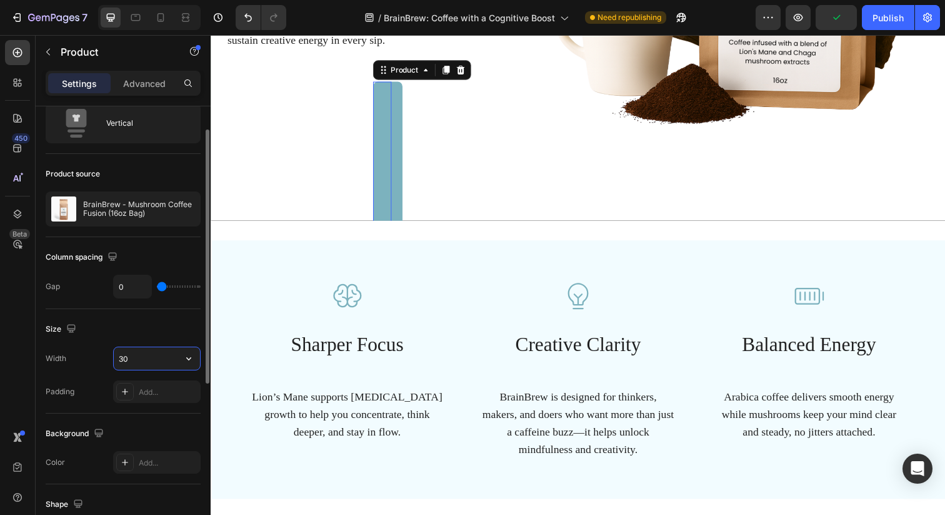
type input "3"
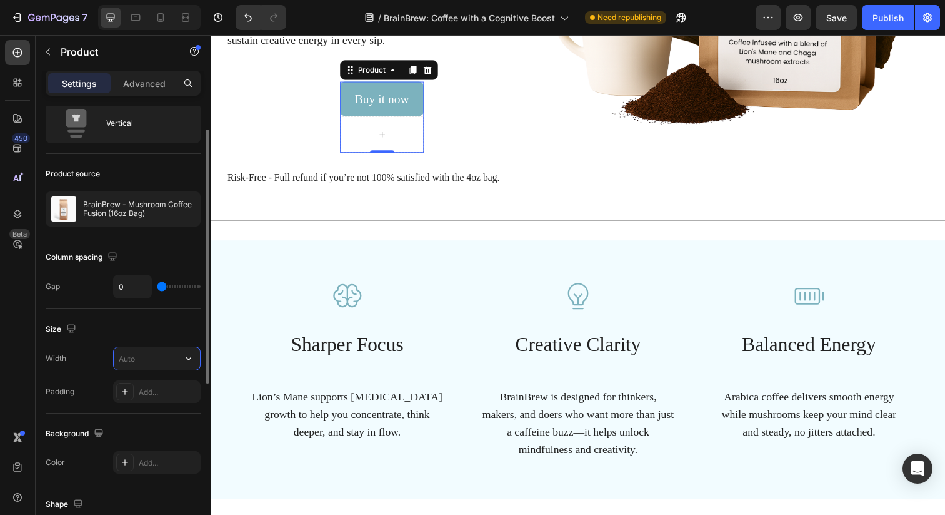
click at [170, 366] on input "text" at bounding box center [157, 358] width 86 height 23
click at [170, 365] on input "text" at bounding box center [157, 358] width 86 height 23
click at [180, 364] on button "button" at bounding box center [189, 358] width 23 height 23
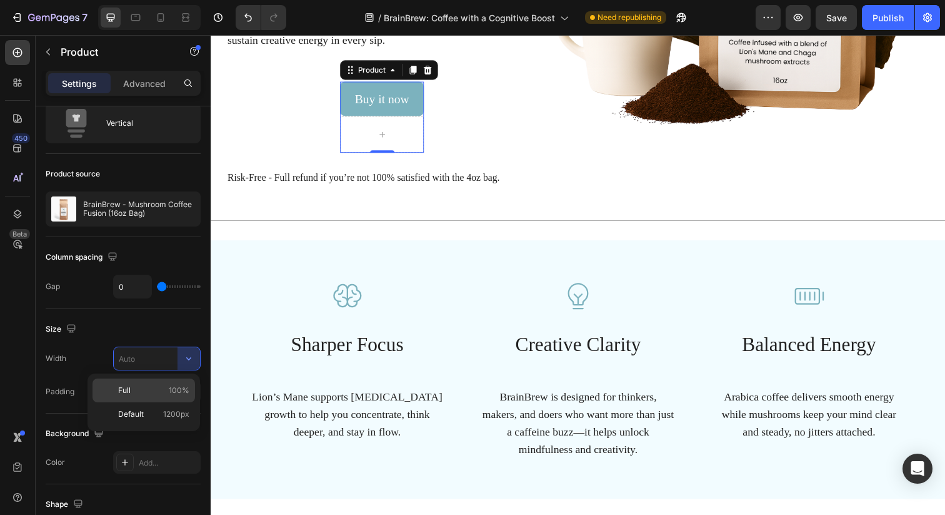
click at [163, 393] on p "Full 100%" at bounding box center [153, 390] width 71 height 11
type input "100%"
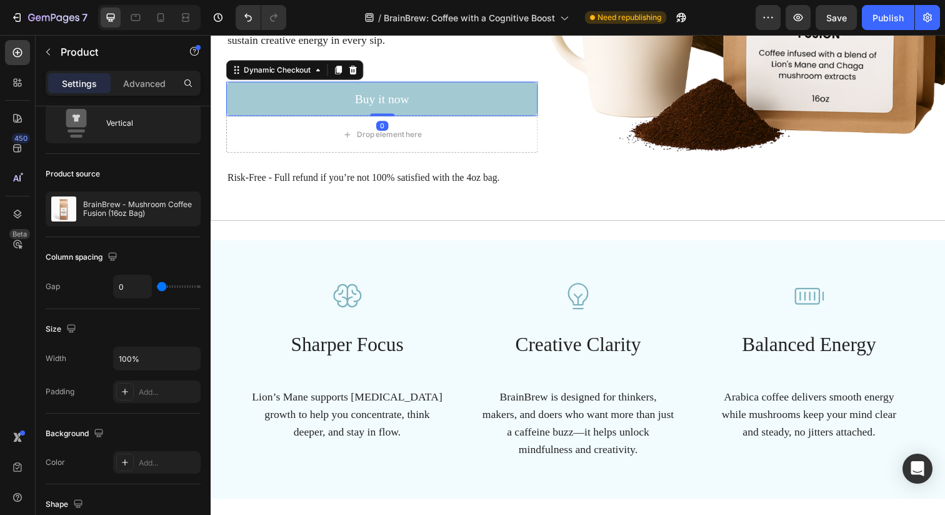
click at [322, 104] on button "Buy it now" at bounding box center [385, 100] width 318 height 35
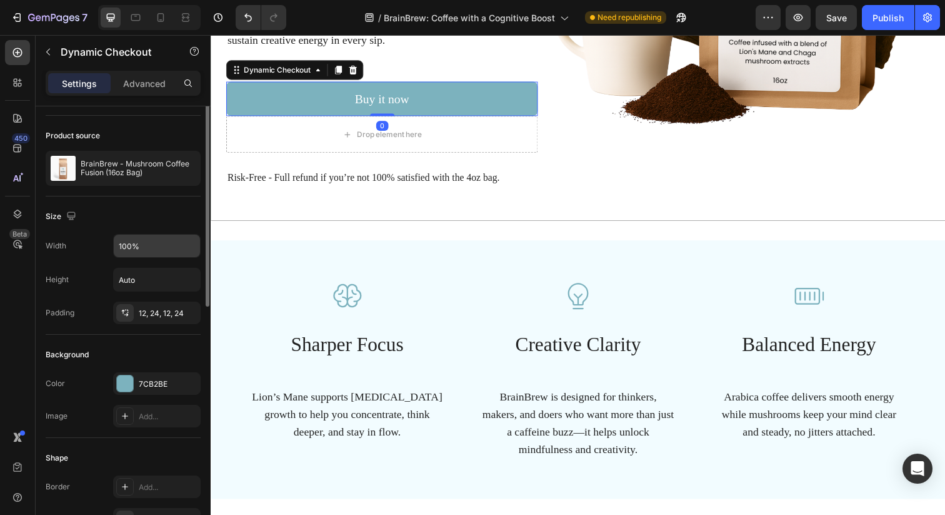
scroll to position [53, 0]
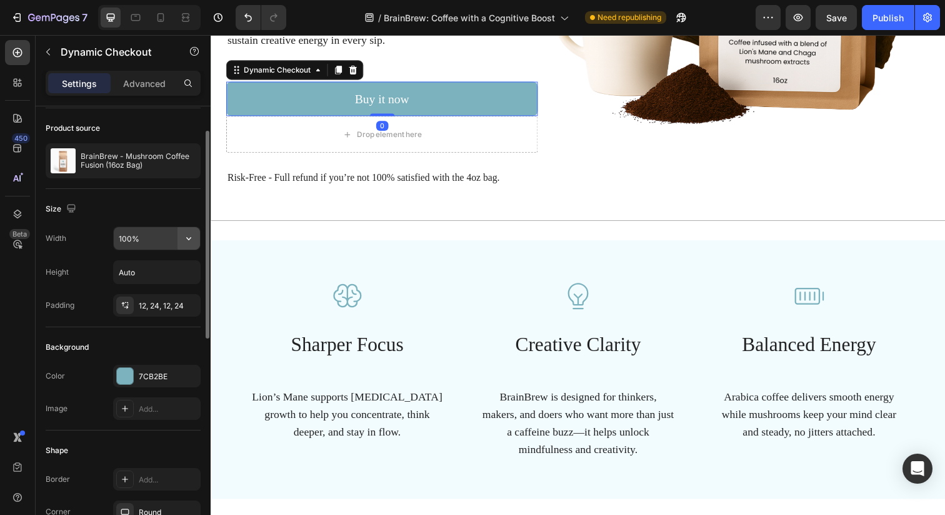
click at [189, 232] on icon "button" at bounding box center [189, 238] width 13 height 13
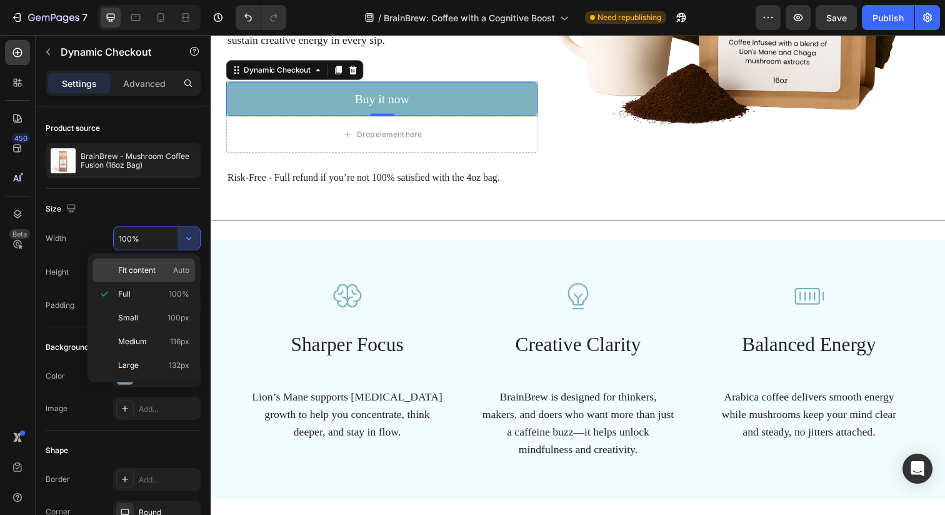
click at [154, 263] on div "Fit content Auto" at bounding box center [144, 270] width 103 height 24
type input "Auto"
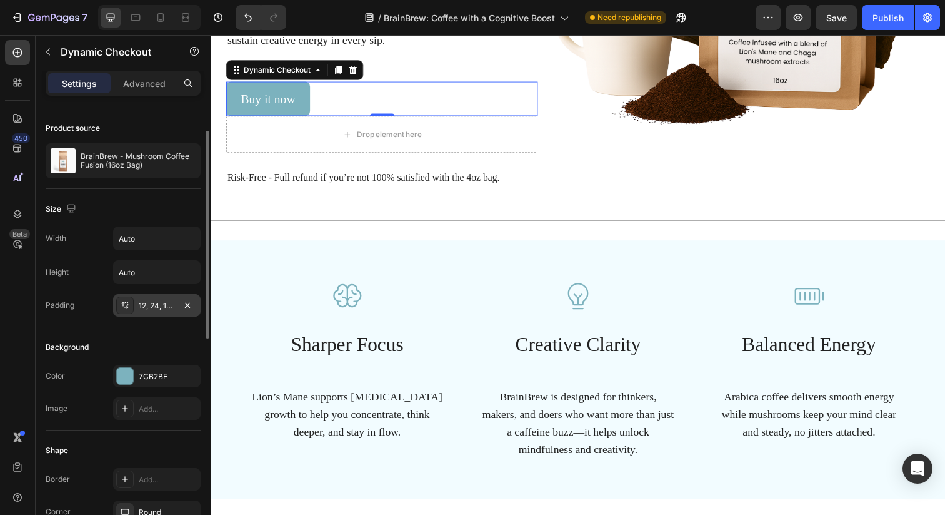
click at [162, 307] on div "12, 24, 12, 24" at bounding box center [157, 305] width 36 height 11
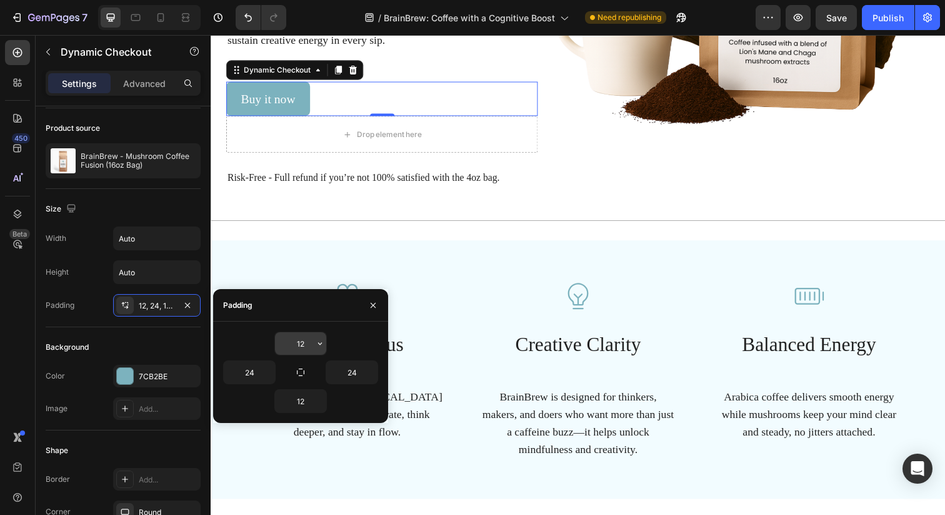
click at [296, 341] on input "12" at bounding box center [300, 343] width 51 height 23
type input "14"
click at [296, 404] on input "12" at bounding box center [300, 401] width 51 height 23
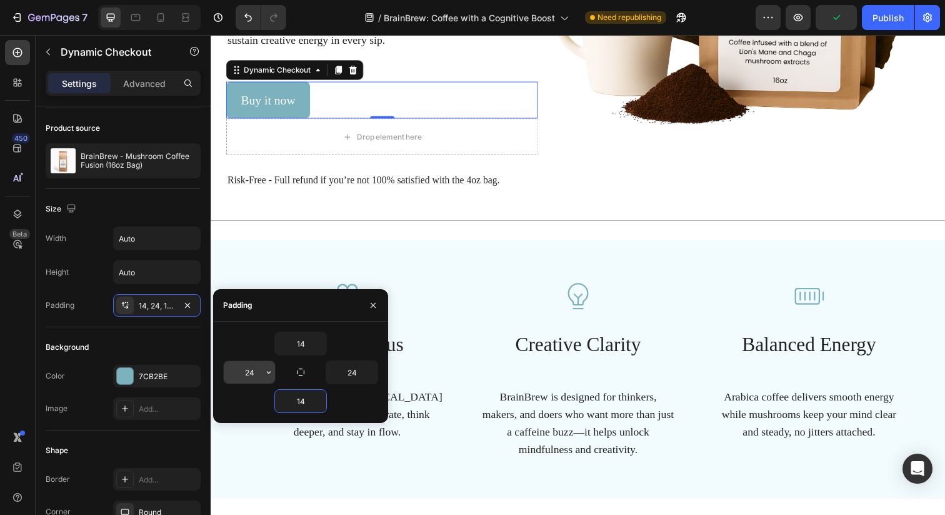
type input "14"
click at [253, 375] on input "24" at bounding box center [249, 372] width 51 height 23
type input "40"
click at [355, 370] on input "24" at bounding box center [351, 372] width 51 height 23
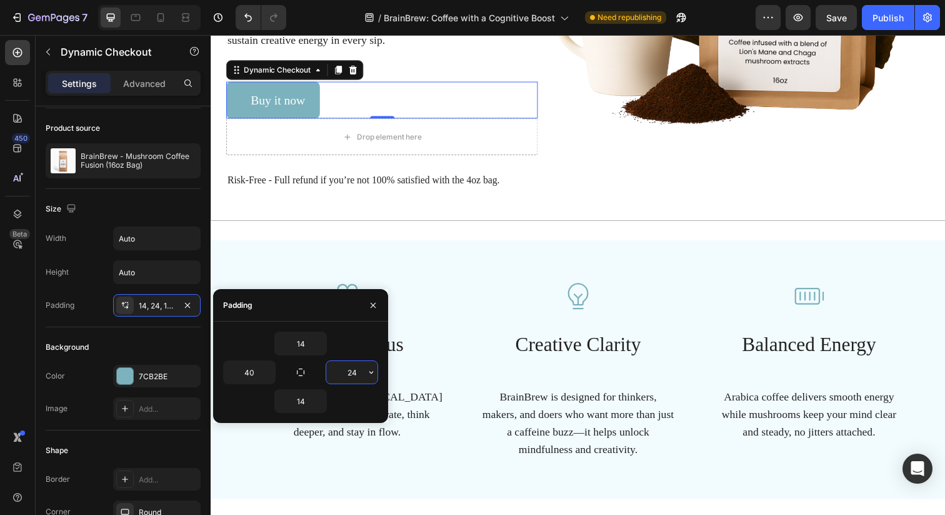
click at [355, 370] on input "24" at bounding box center [351, 372] width 51 height 23
type input "40"
click at [97, 430] on div "Size Width Auto Height Auto Padding 14, 24, 14, 40" at bounding box center [123, 498] width 155 height 136
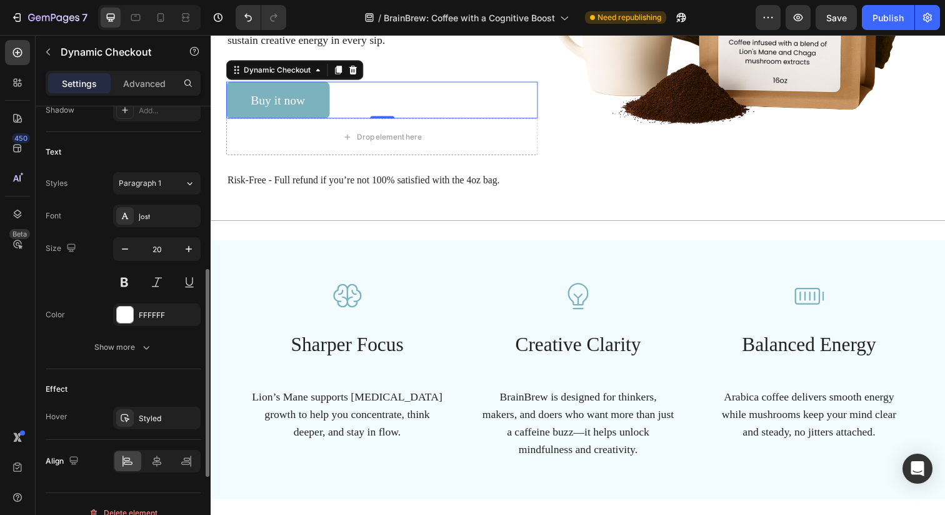
scroll to position [504, 0]
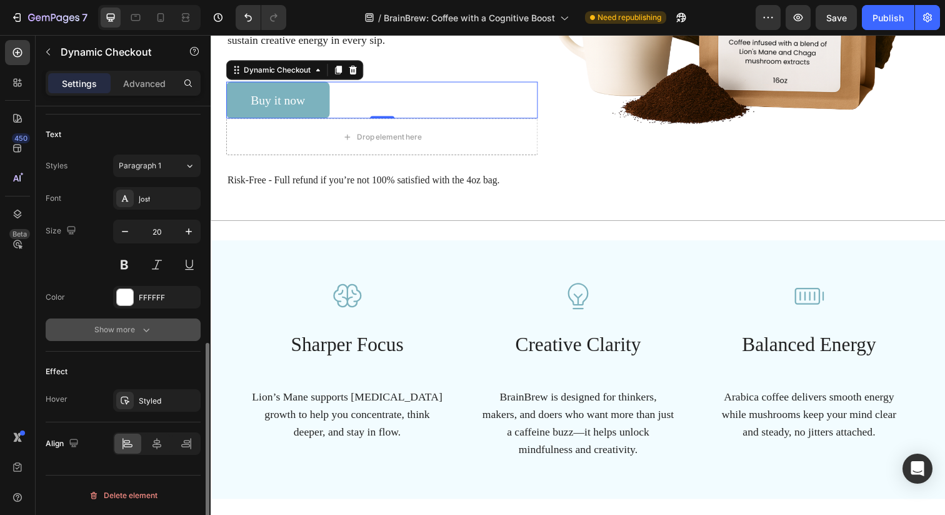
click at [144, 333] on icon "button" at bounding box center [146, 329] width 13 height 13
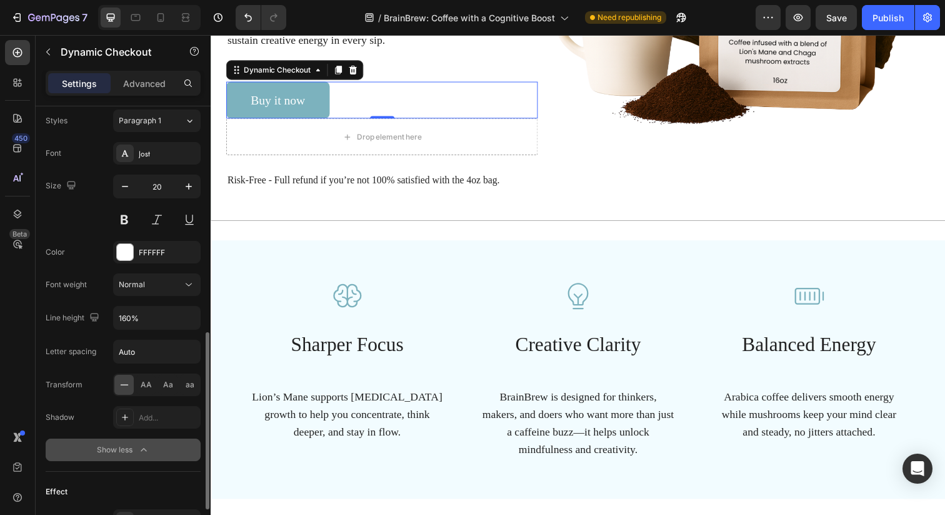
scroll to position [554, 0]
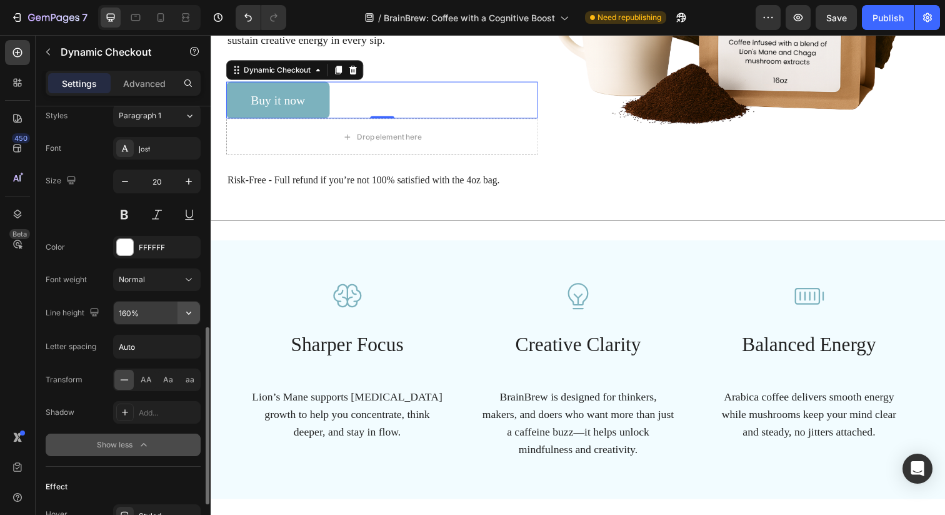
click at [186, 313] on icon "button" at bounding box center [189, 312] width 13 height 13
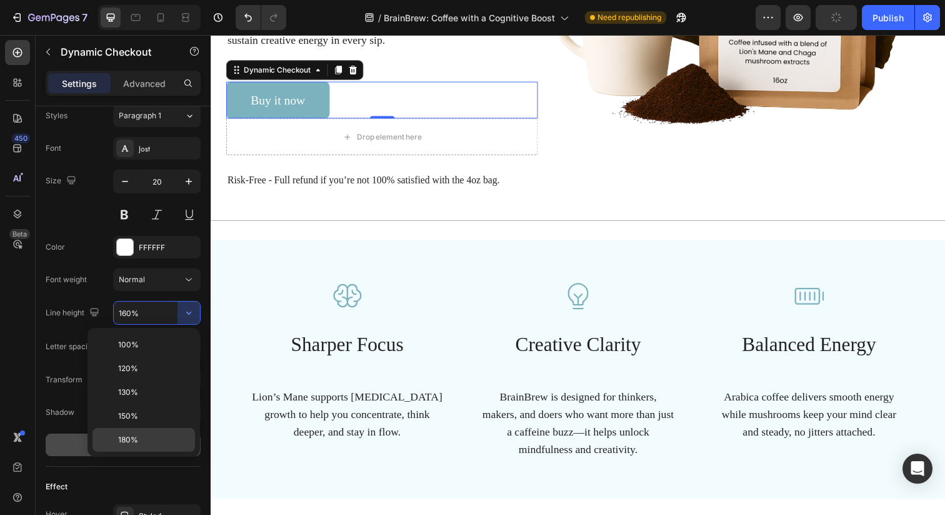
click at [129, 440] on span "180%" at bounding box center [128, 439] width 20 height 11
type input "180%"
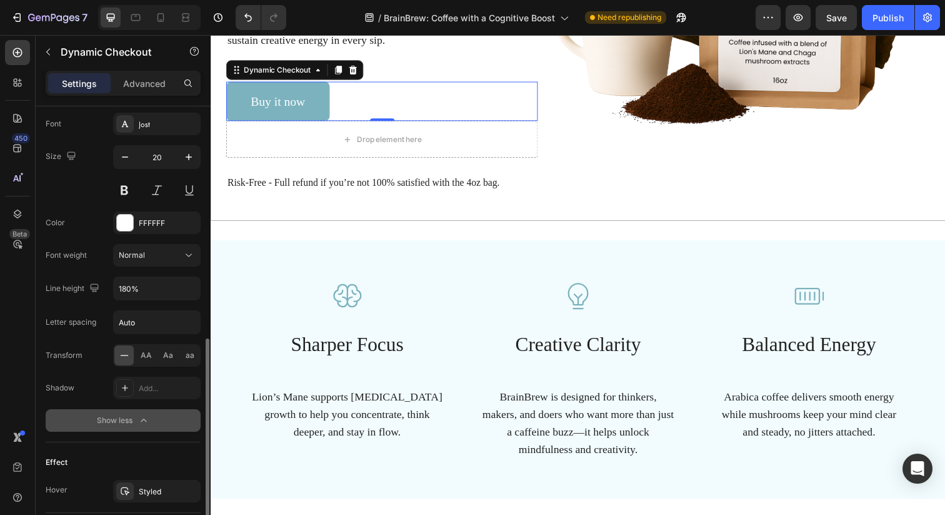
scroll to position [580, 0]
click at [143, 353] on span "AA" at bounding box center [146, 353] width 11 height 11
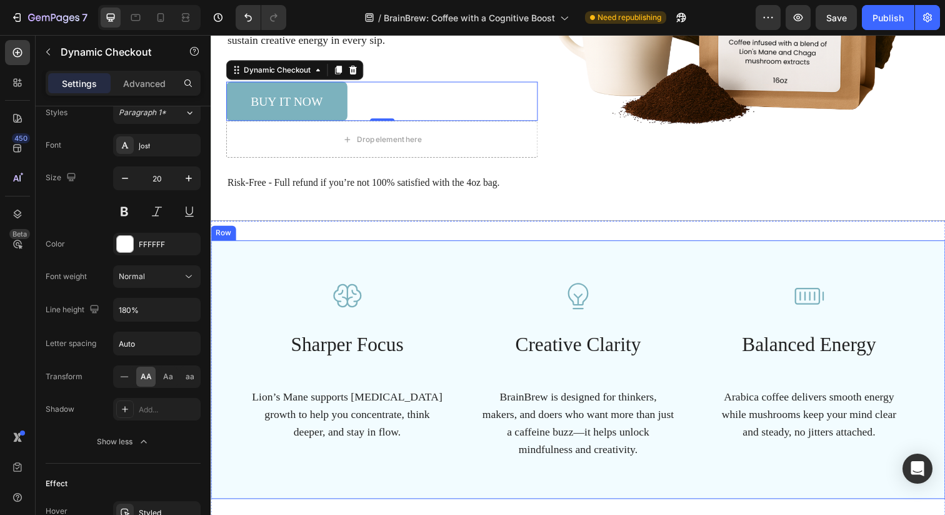
scroll to position [215, 0]
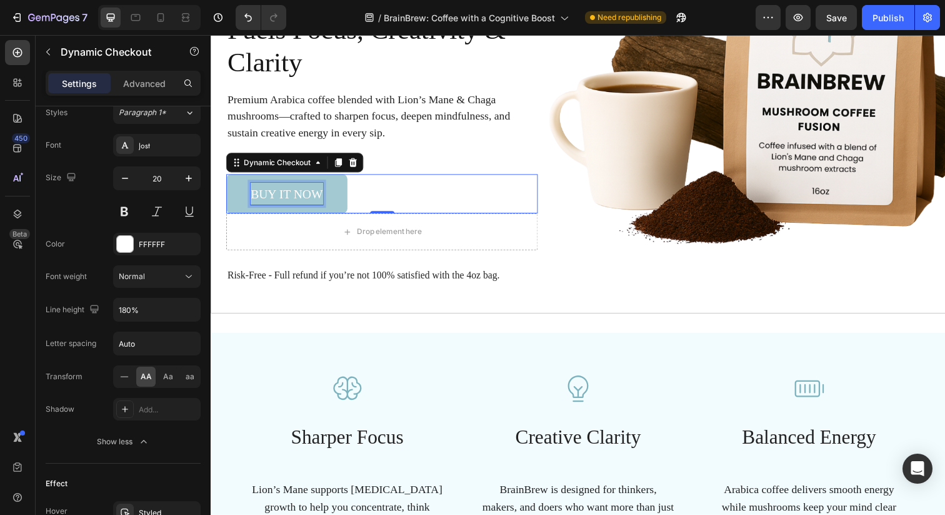
click at [320, 191] on div "Buy it now" at bounding box center [288, 197] width 74 height 23
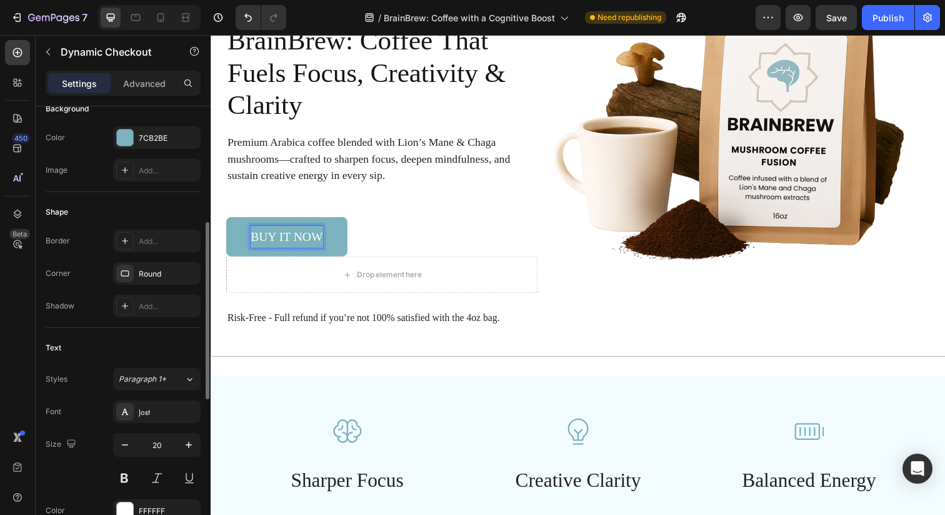
scroll to position [269, 0]
